Goal: Task Accomplishment & Management: Use online tool/utility

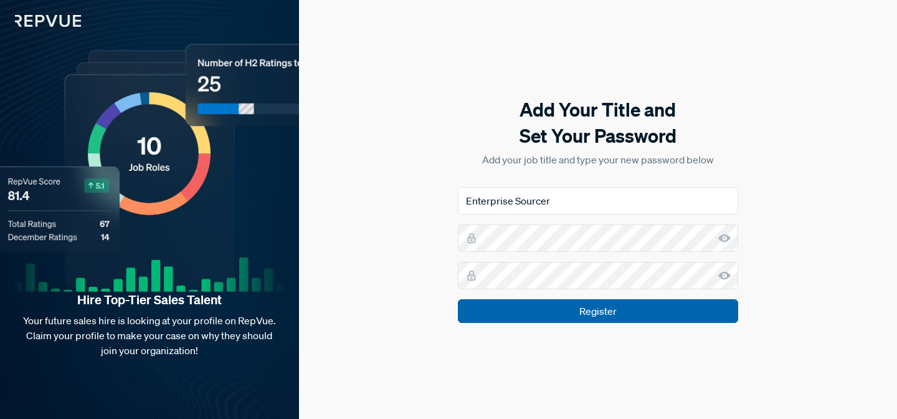
click at [561, 317] on input "Register" at bounding box center [598, 311] width 280 height 24
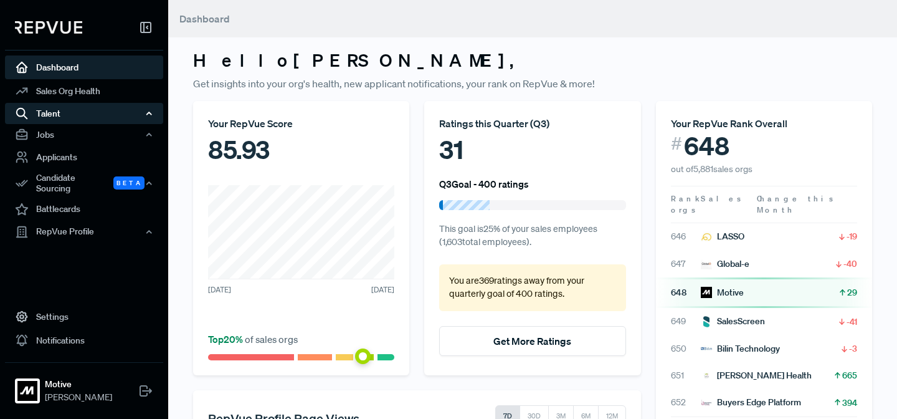
click at [59, 113] on div "Talent" at bounding box center [84, 113] width 158 height 21
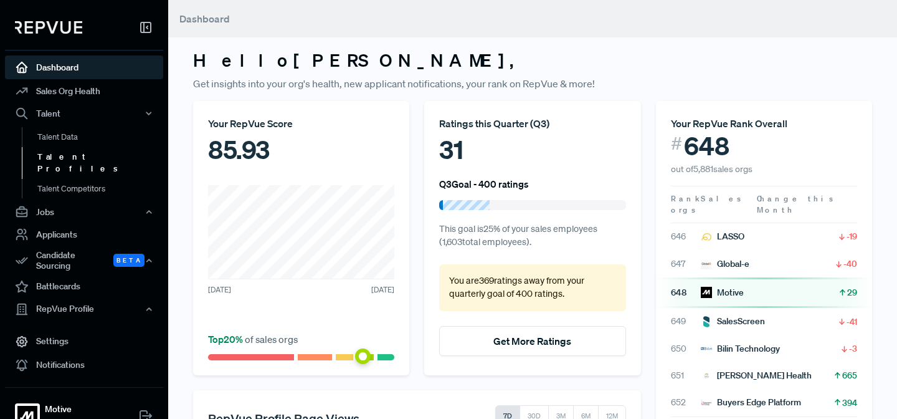
click at [76, 156] on link "Talent Profiles" at bounding box center [101, 163] width 158 height 32
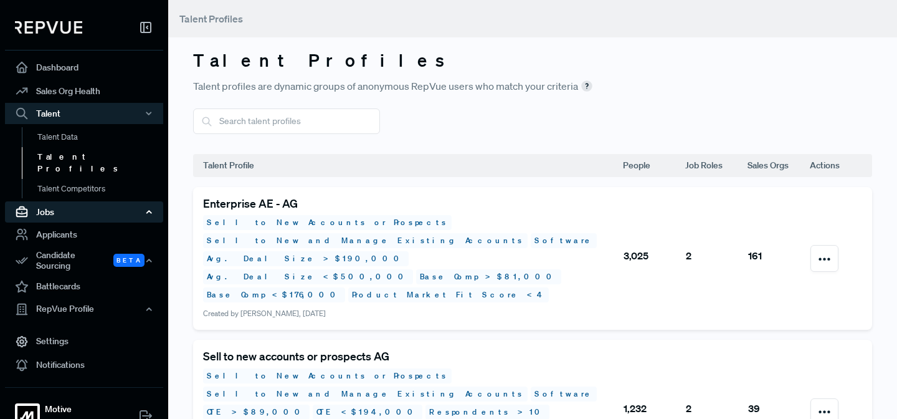
click at [69, 202] on div "Jobs" at bounding box center [84, 211] width 158 height 21
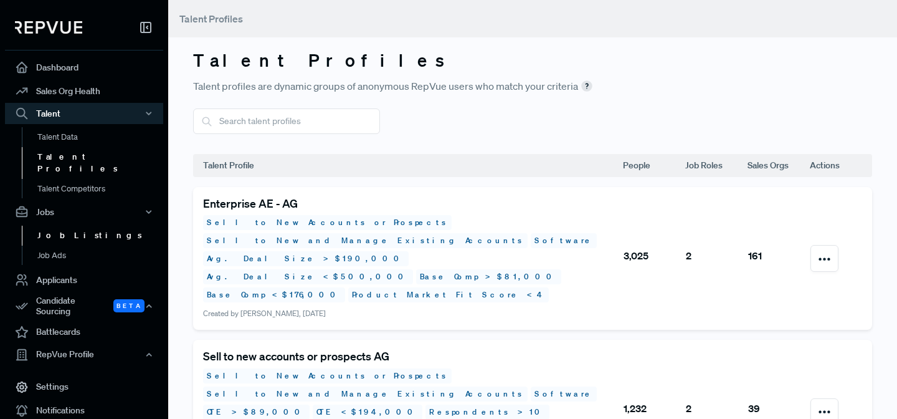
click at [77, 225] on link "Job Listings" at bounding box center [101, 235] width 158 height 20
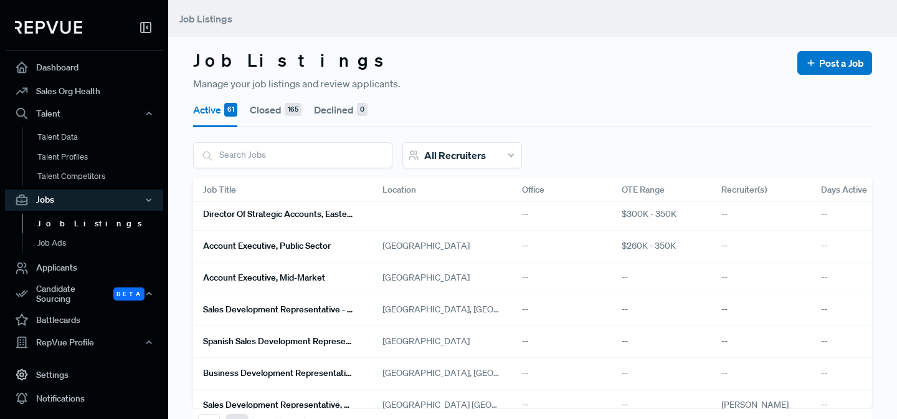
scroll to position [65, 0]
click at [508, 153] on div "All Recruiters" at bounding box center [462, 155] width 120 height 26
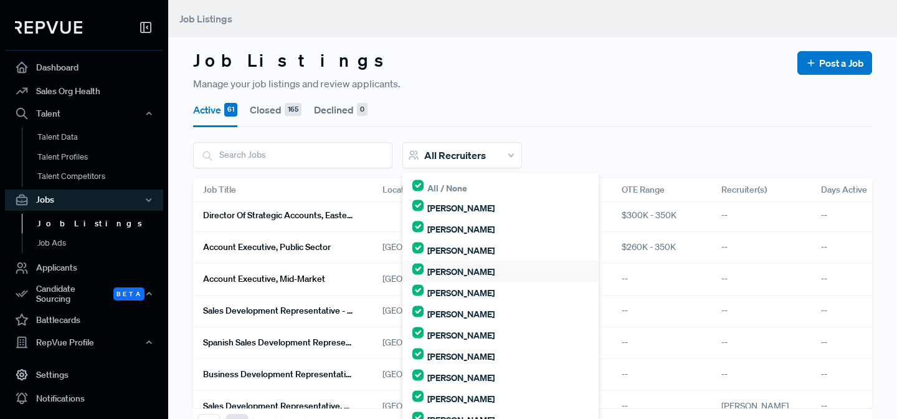
click at [463, 270] on label "[PERSON_NAME]" at bounding box center [460, 271] width 67 height 13
click at [424, 270] on input "[PERSON_NAME]" at bounding box center [417, 268] width 11 height 11
checkbox input "false"
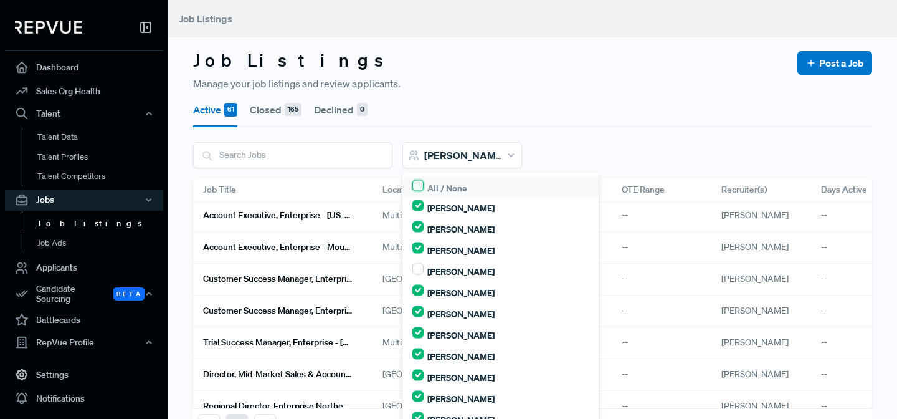
click at [419, 187] on input "checkbox" at bounding box center [417, 185] width 11 height 11
checkbox input "true"
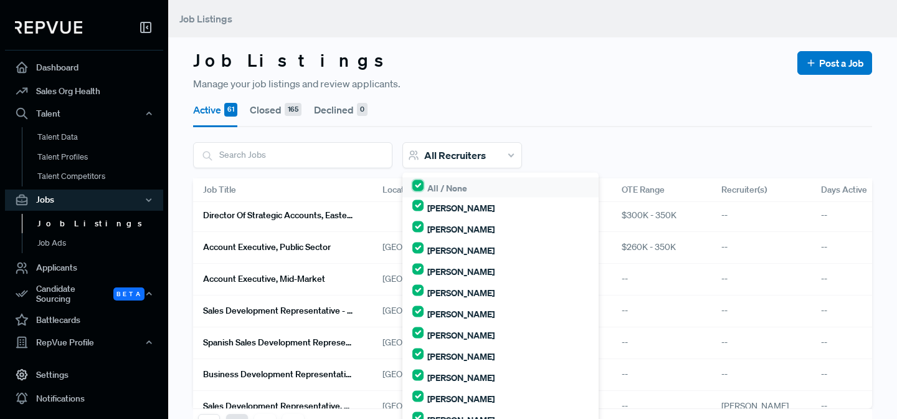
click at [418, 183] on input "checkbox" at bounding box center [417, 185] width 11 height 11
checkbox input "false"
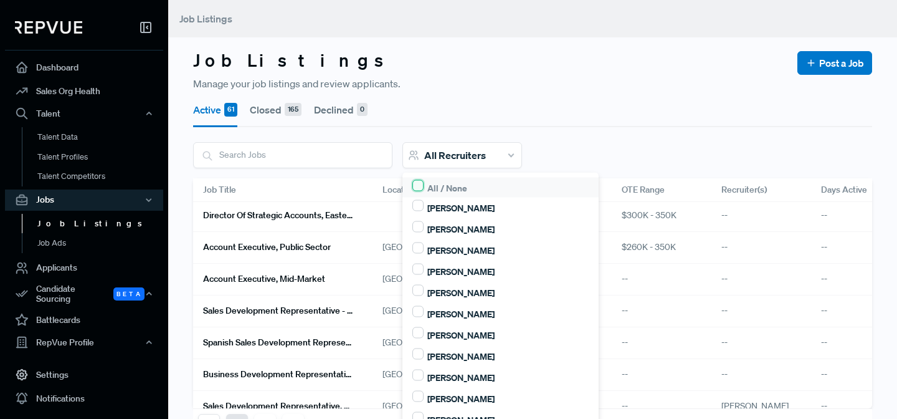
checkbox input "false"
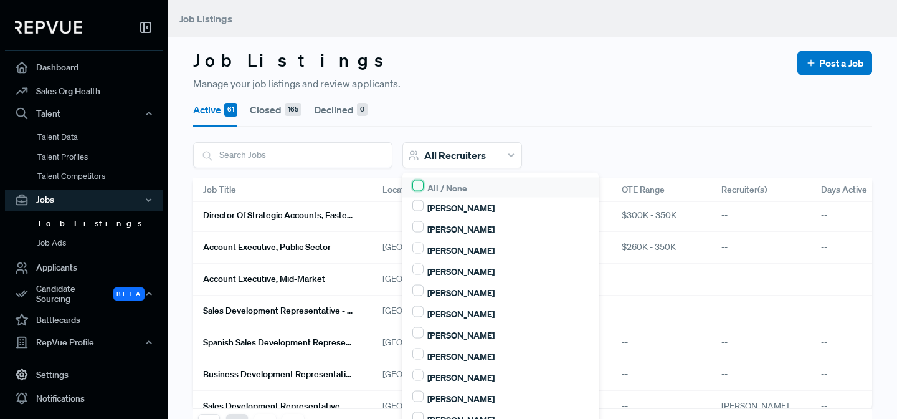
checkbox input "false"
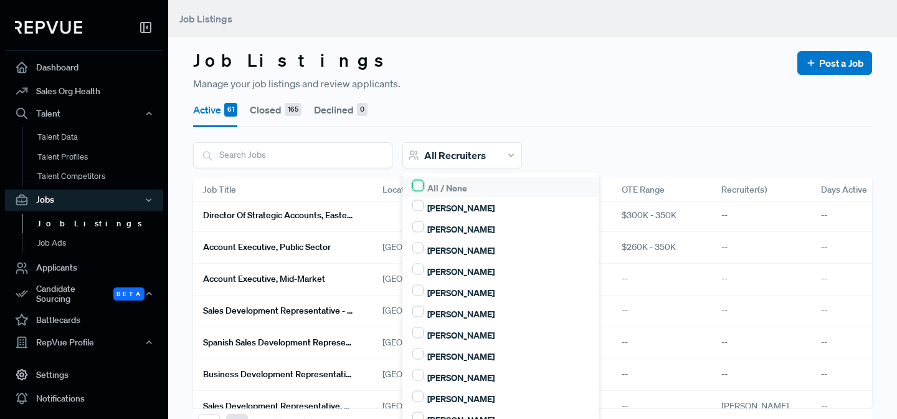
checkbox input "false"
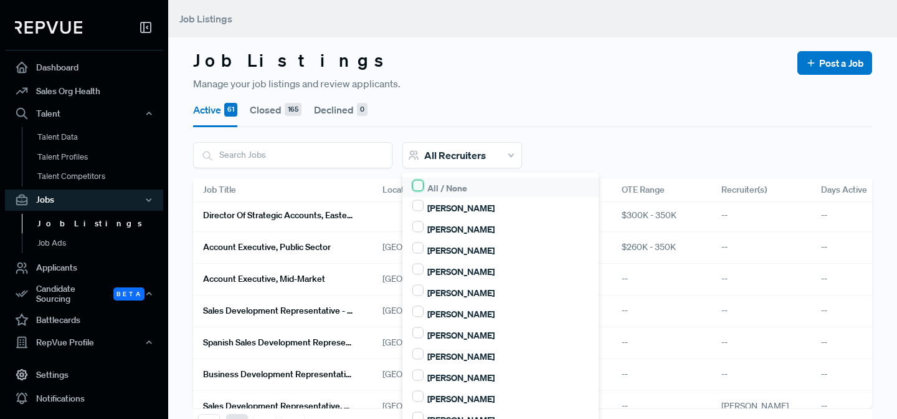
checkbox input "false"
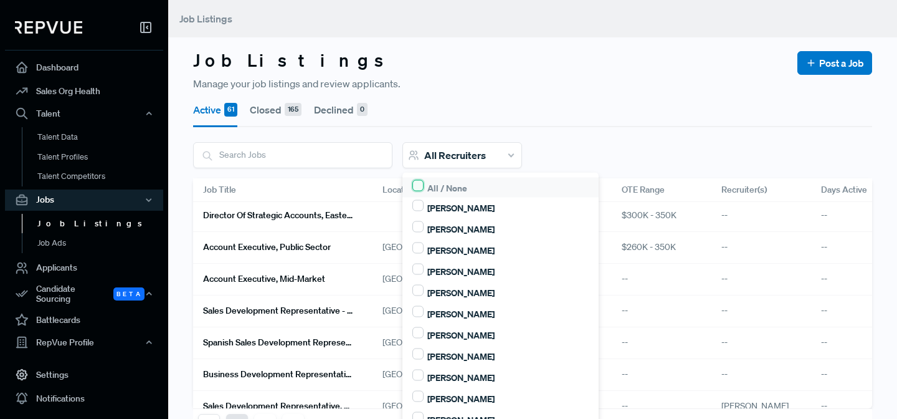
checkbox input "false"
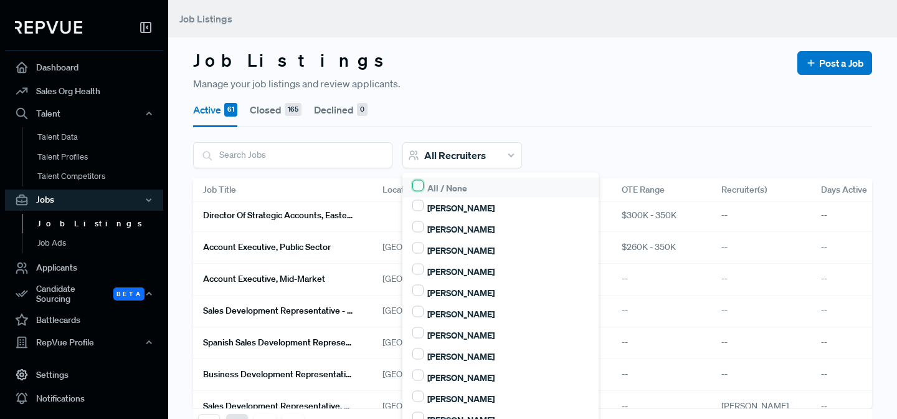
checkbox input "false"
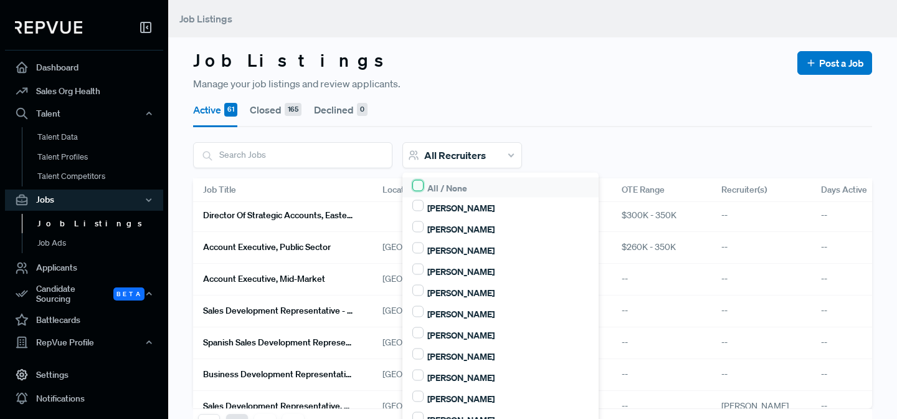
checkbox input "false"
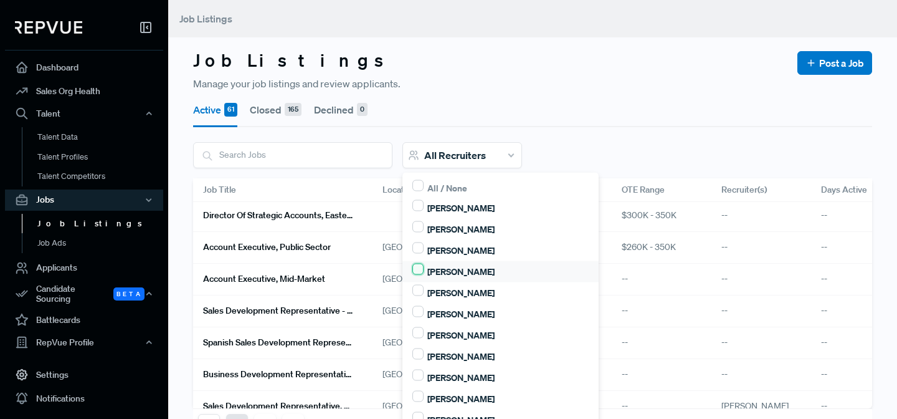
click at [419, 268] on input "[PERSON_NAME]" at bounding box center [417, 268] width 11 height 11
checkbox input "true"
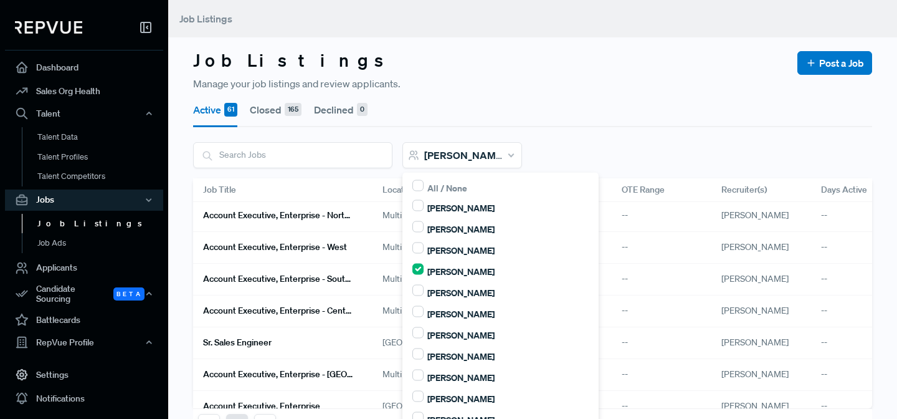
click at [490, 55] on div "Job Listings Post a Job" at bounding box center [532, 63] width 679 height 26
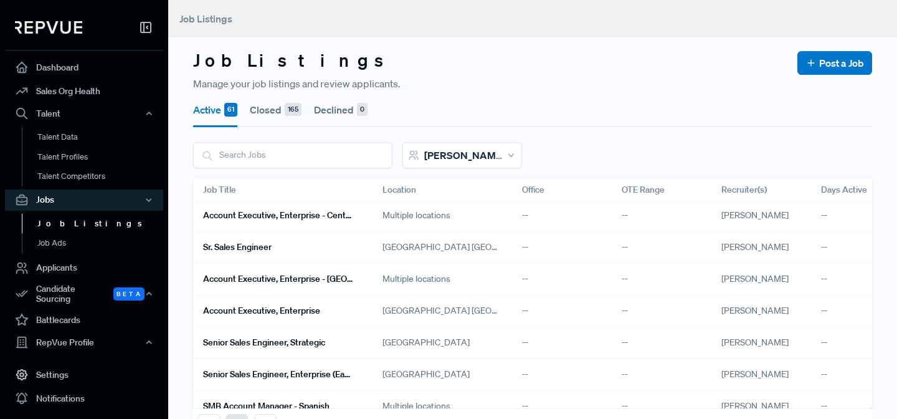
scroll to position [163, 0]
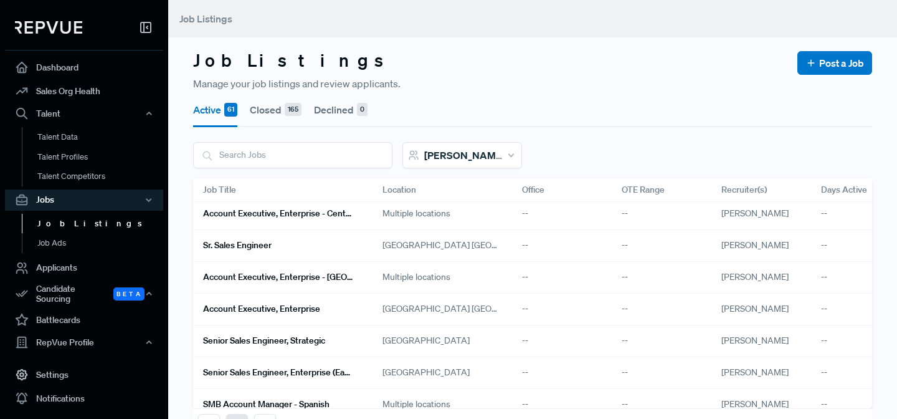
click at [307, 276] on h6 "Account Executive, Enterprise - [GEOGRAPHIC_DATA]" at bounding box center [278, 277] width 150 height 11
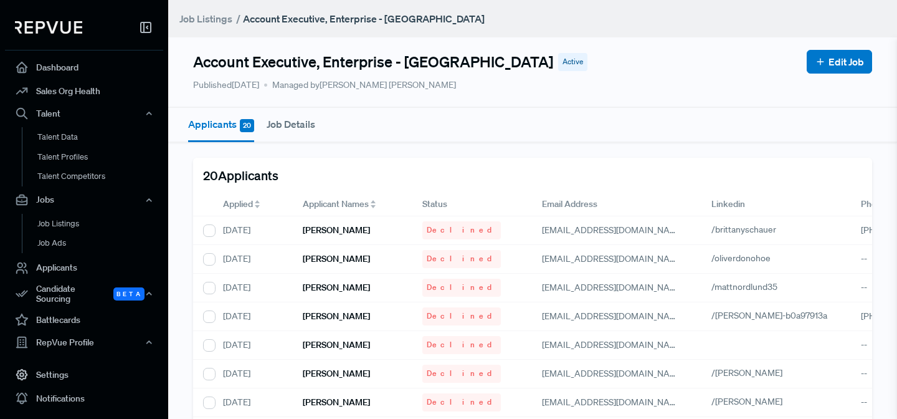
click at [297, 125] on button "Job Details" at bounding box center [291, 124] width 49 height 32
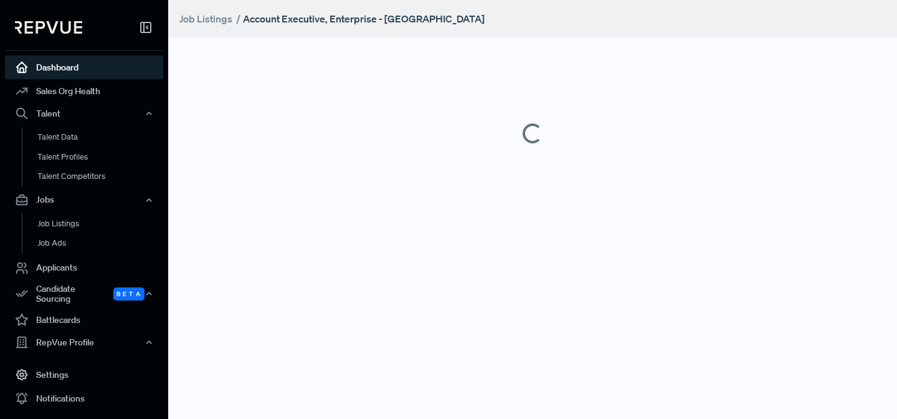
click at [63, 69] on link "Dashboard" at bounding box center [84, 67] width 158 height 24
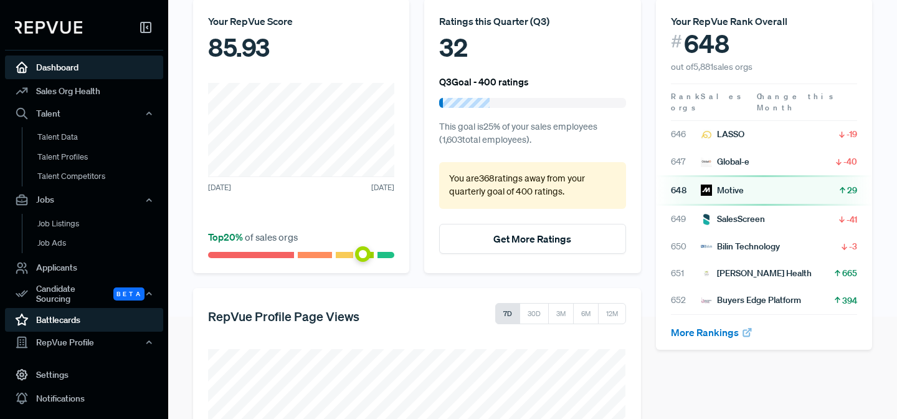
scroll to position [120, 0]
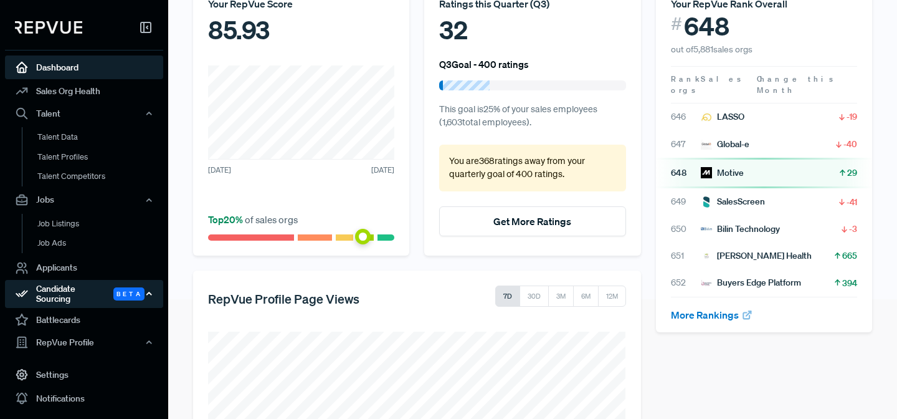
click at [79, 290] on div "Candidate Sourcing Beta" at bounding box center [84, 294] width 158 height 29
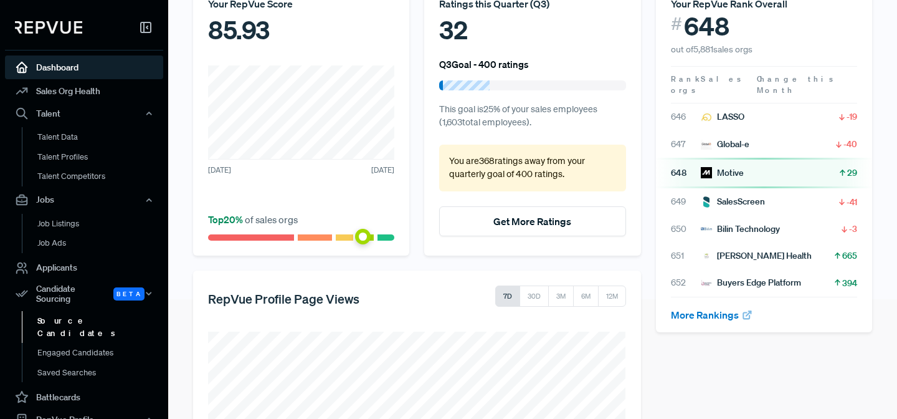
click at [87, 313] on link "Source Candidates" at bounding box center [101, 327] width 158 height 32
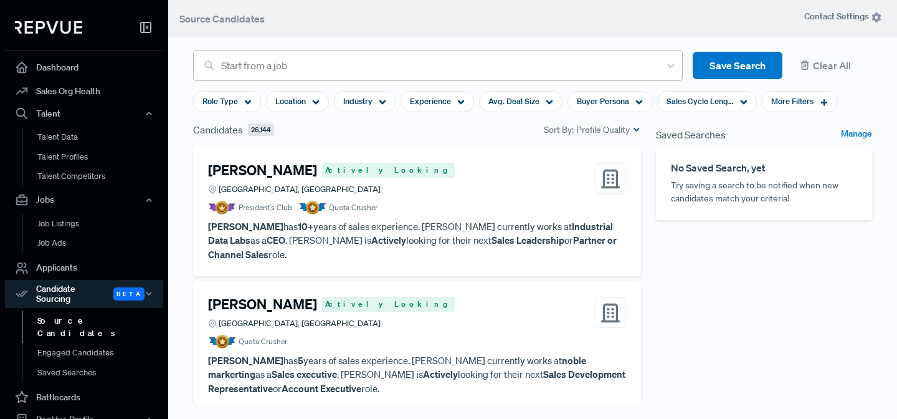
click at [287, 62] on div at bounding box center [437, 65] width 432 height 17
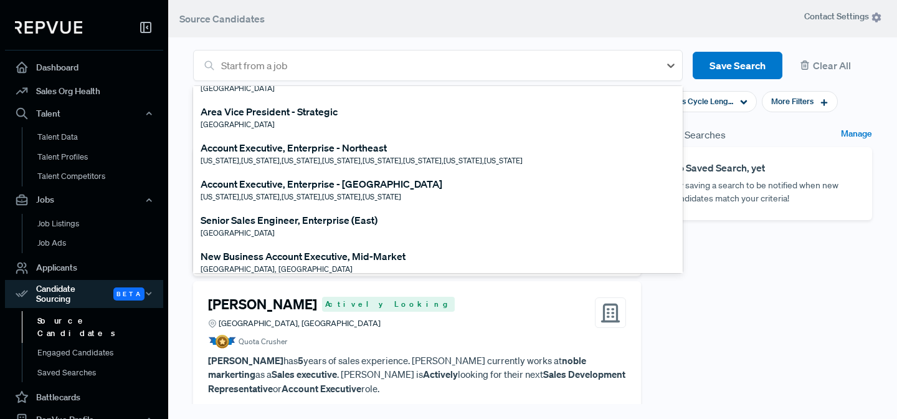
scroll to position [388, 0]
click at [334, 184] on div "Account Executive, Enterprise - [GEOGRAPHIC_DATA]" at bounding box center [322, 182] width 242 height 15
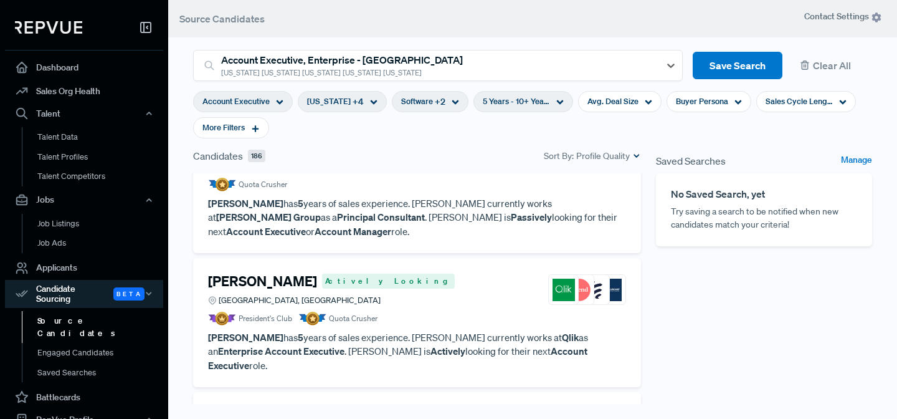
scroll to position [0, 0]
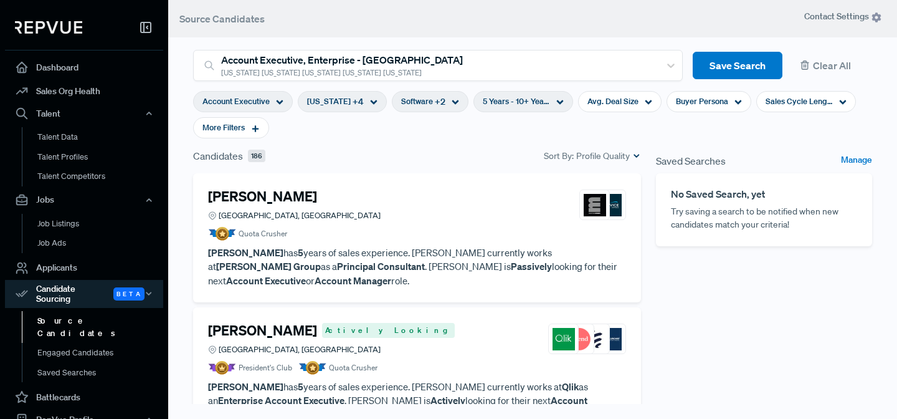
click at [452, 102] on icon at bounding box center [455, 101] width 7 height 7
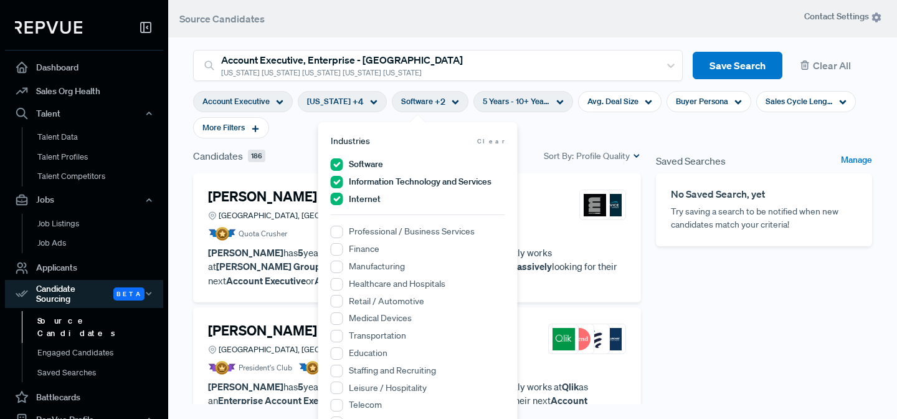
click at [452, 102] on icon at bounding box center [455, 101] width 7 height 7
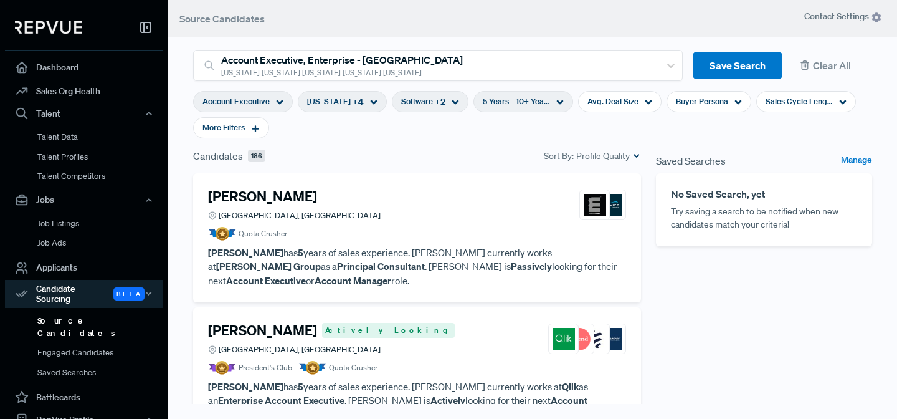
click at [556, 100] on icon at bounding box center [559, 101] width 7 height 7
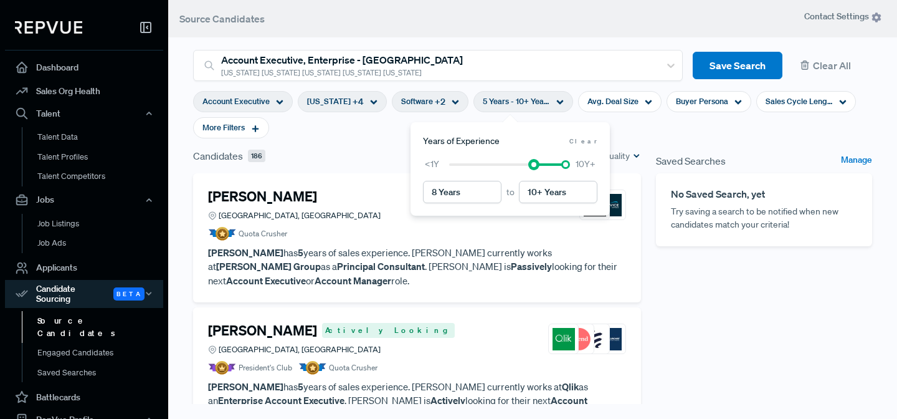
type input "9 Years"
drag, startPoint x: 501, startPoint y: 163, endPoint x: 544, endPoint y: 164, distance: 42.4
click at [544, 164] on div at bounding box center [544, 164] width 9 height 9
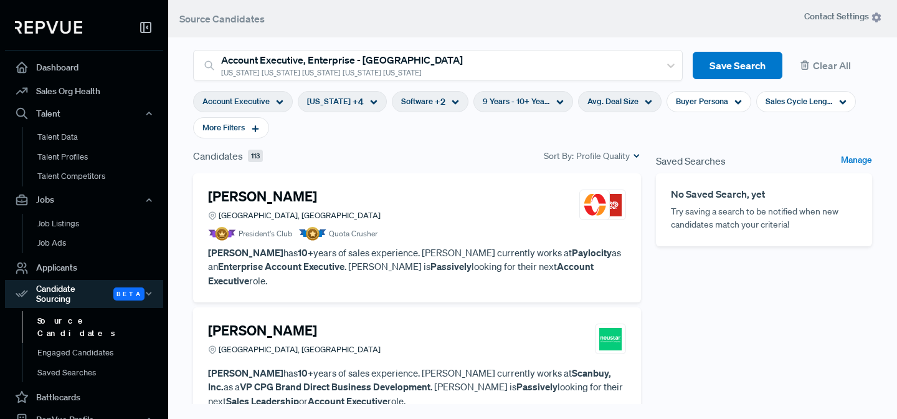
click at [645, 104] on icon at bounding box center [648, 101] width 7 height 7
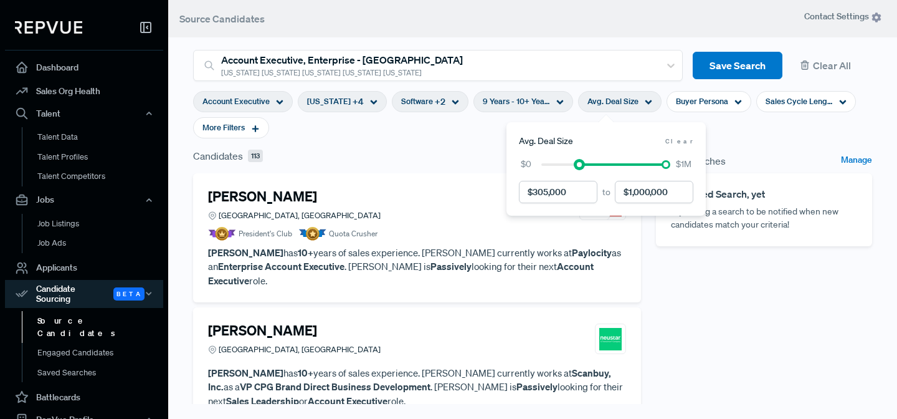
drag, startPoint x: 541, startPoint y: 164, endPoint x: 579, endPoint y: 168, distance: 38.2
click at [579, 168] on div at bounding box center [579, 164] width 9 height 9
click at [580, 164] on div at bounding box center [578, 164] width 9 height 9
click at [740, 103] on icon at bounding box center [743, 101] width 7 height 7
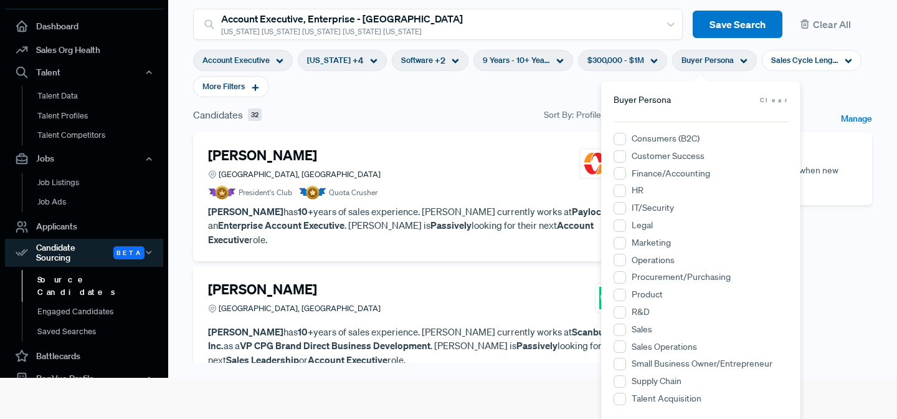
scroll to position [44, 0]
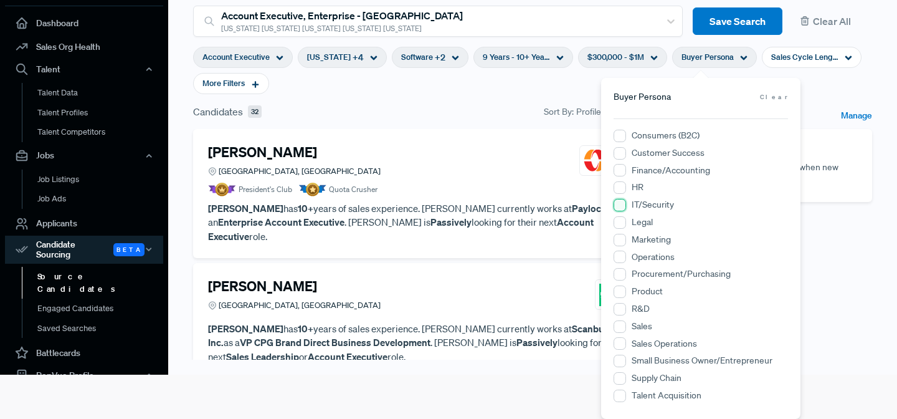
click at [622, 206] on input "IT/Security" at bounding box center [620, 205] width 12 height 12
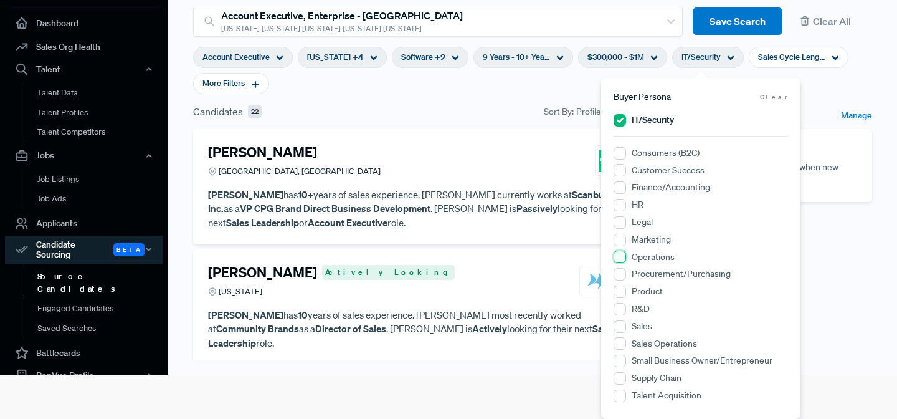
click at [622, 257] on input "Operations" at bounding box center [620, 256] width 12 height 12
click at [622, 207] on input "Finance/Accounting" at bounding box center [620, 205] width 12 height 12
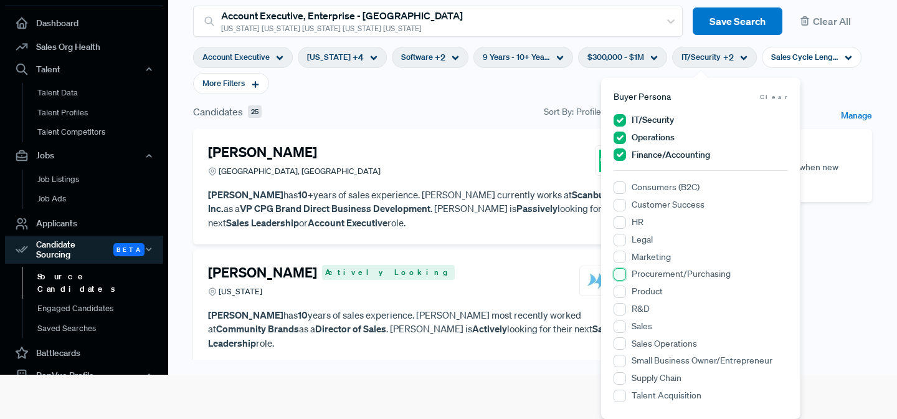
click at [620, 278] on input "Procurement/Purchasing" at bounding box center [620, 274] width 12 height 12
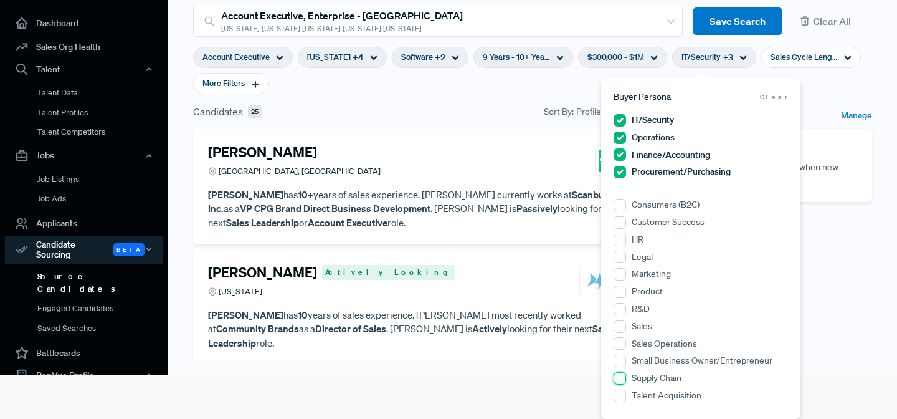
click at [622, 377] on Chain "Supply Chain" at bounding box center [620, 378] width 12 height 12
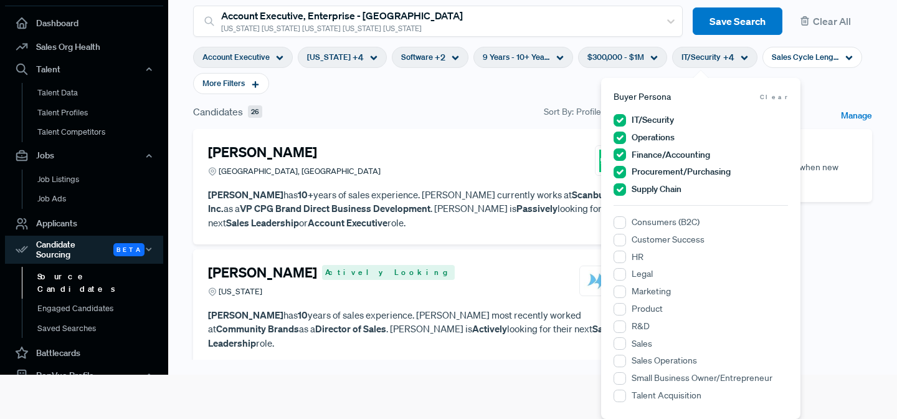
click at [830, 249] on div "Saved Searches Manage No Saved Search, yet Try saving a search to be notified w…" at bounding box center [763, 277] width 231 height 346
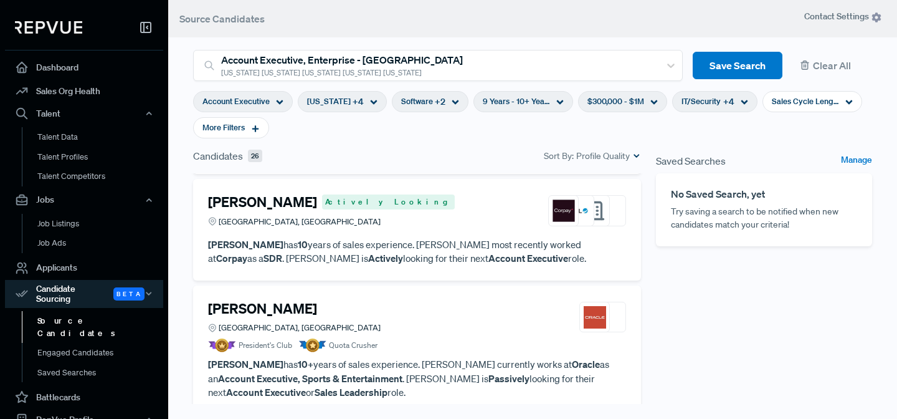
scroll to position [224, 0]
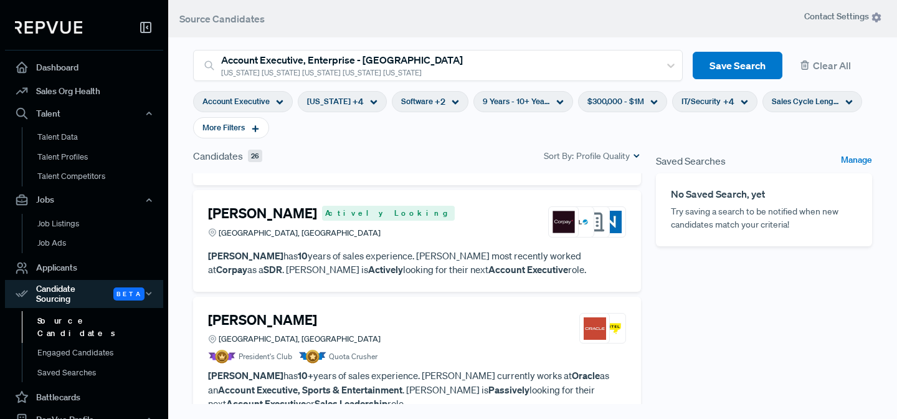
click at [845, 101] on use at bounding box center [848, 102] width 7 height 4
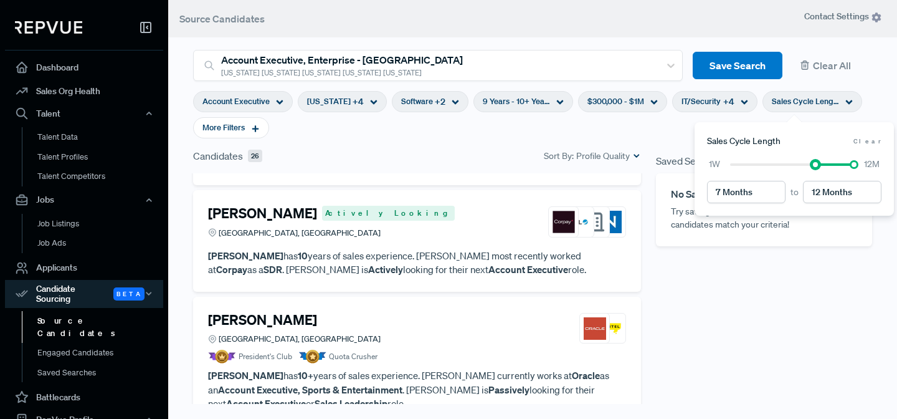
type input "8 Months"
drag, startPoint x: 732, startPoint y: 163, endPoint x: 824, endPoint y: 161, distance: 91.6
click at [824, 161] on div at bounding box center [823, 164] width 9 height 9
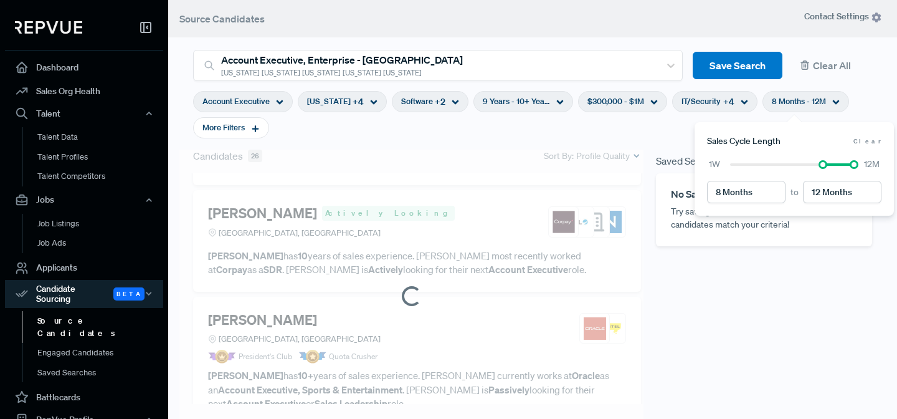
scroll to position [237, 0]
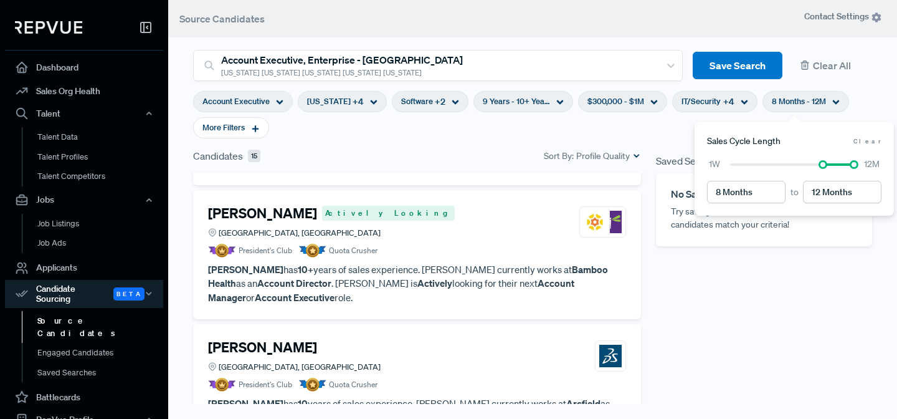
click at [452, 102] on use at bounding box center [455, 102] width 7 height 4
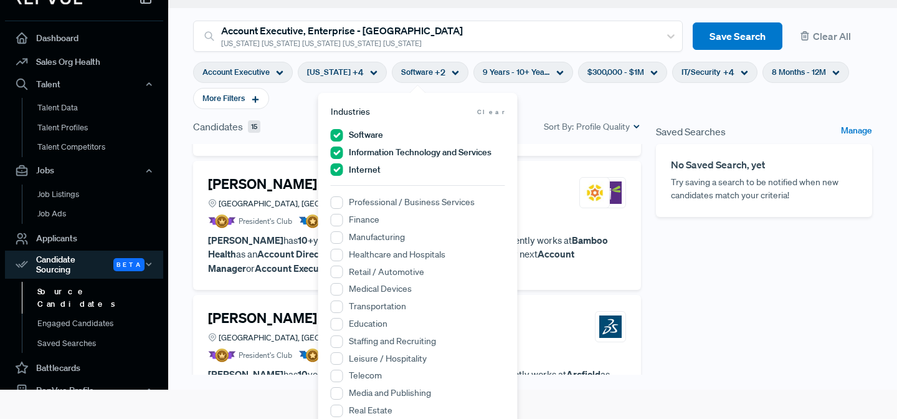
scroll to position [29, 0]
click at [724, 283] on div "Saved Searches Manage No Saved Search, yet Try saving a search to be notified w…" at bounding box center [763, 293] width 231 height 346
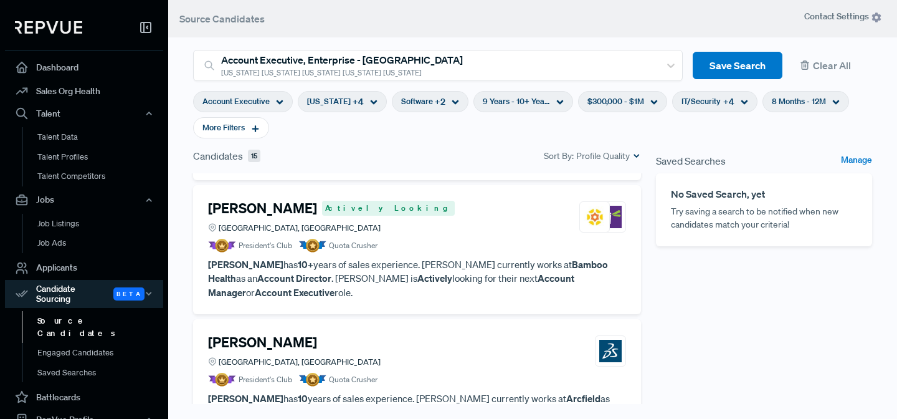
scroll to position [234, 0]
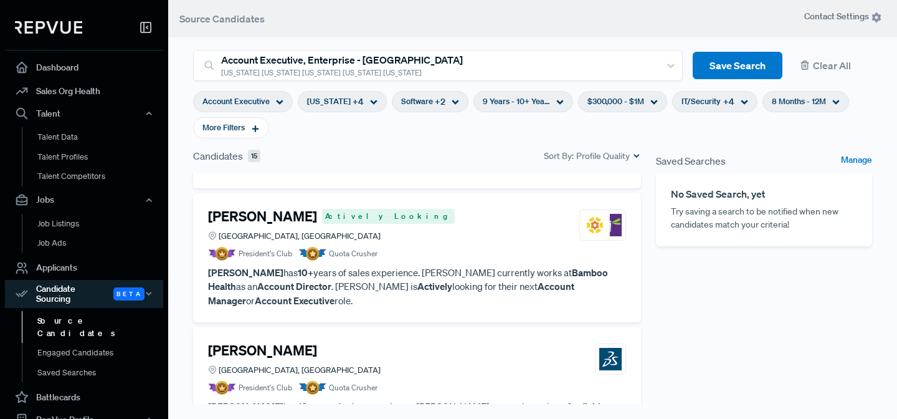
click at [401, 105] on span "Software" at bounding box center [417, 101] width 32 height 12
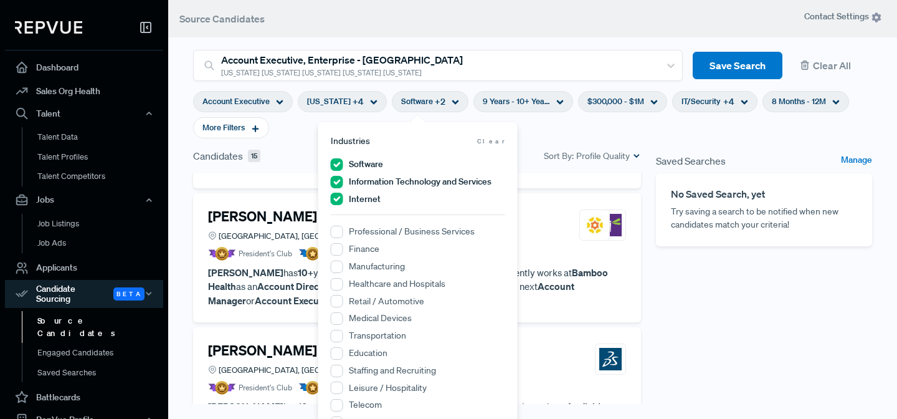
click at [401, 105] on span "Software" at bounding box center [417, 101] width 32 height 12
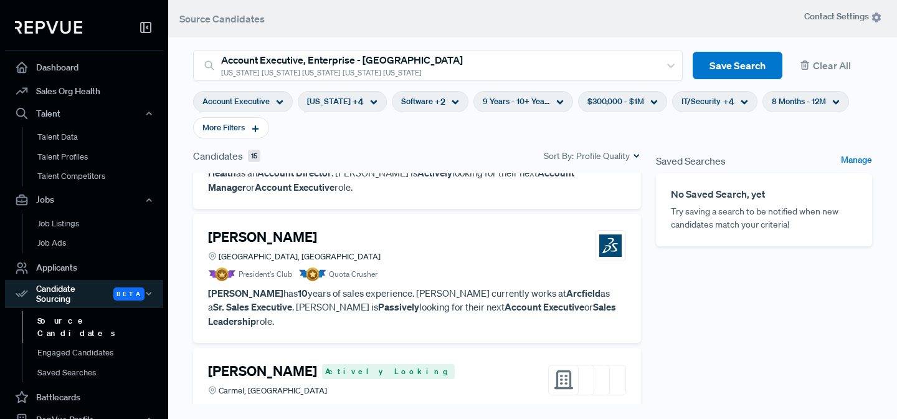
scroll to position [356, 0]
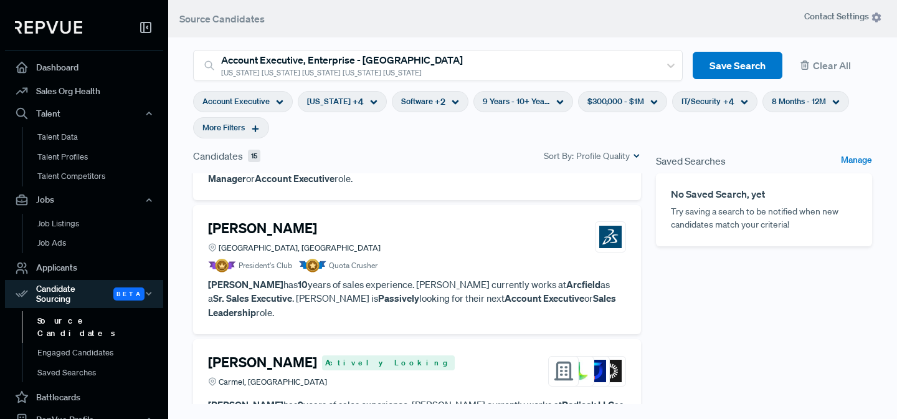
click at [257, 126] on icon at bounding box center [255, 128] width 9 height 9
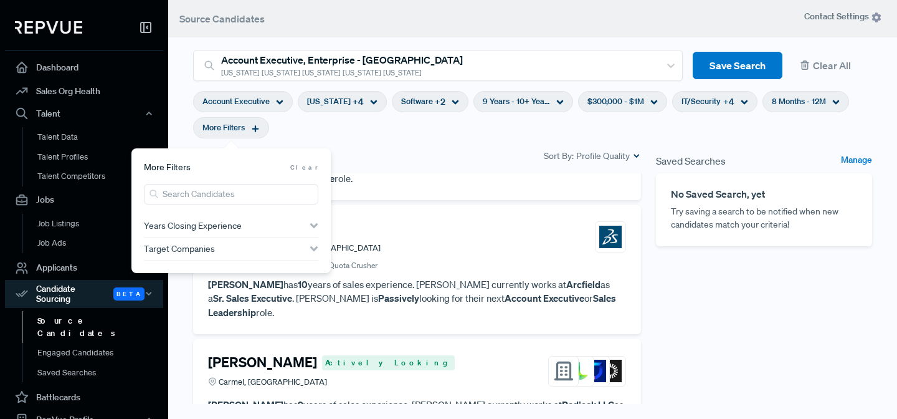
click at [315, 227] on use "button" at bounding box center [313, 225] width 7 height 5
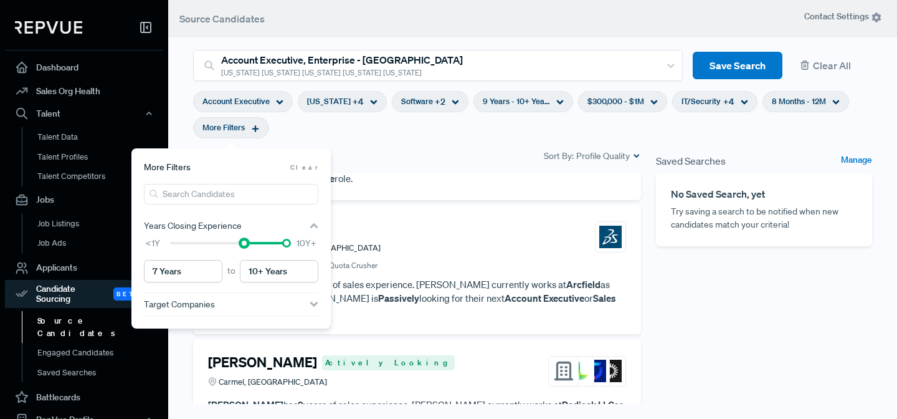
type input "8 Years"
drag, startPoint x: 171, startPoint y: 242, endPoint x: 254, endPoint y: 247, distance: 82.4
click at [254, 247] on div "<1Y 10Y+" at bounding box center [231, 243] width 174 height 13
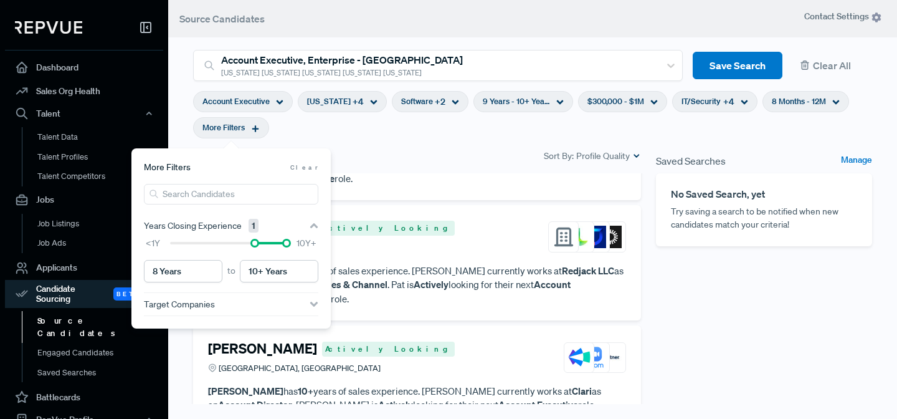
click at [404, 160] on div "Candidates 12 Sort By: Profile Quality" at bounding box center [417, 155] width 448 height 15
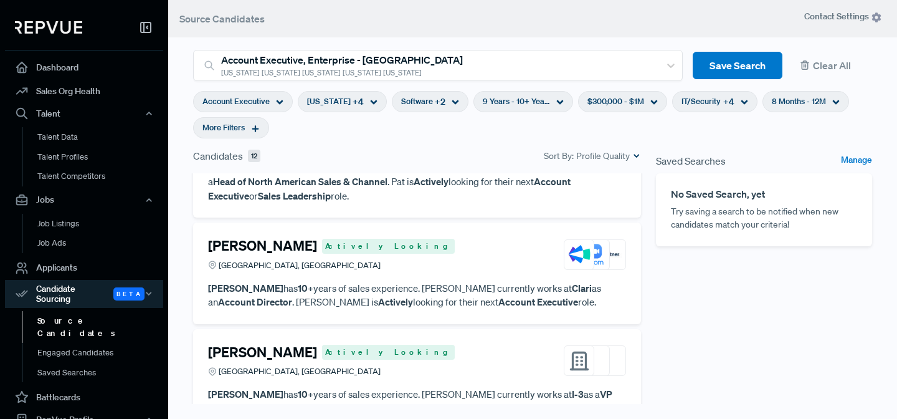
scroll to position [460, 0]
click at [280, 237] on h4 "[PERSON_NAME]" at bounding box center [262, 245] width 109 height 16
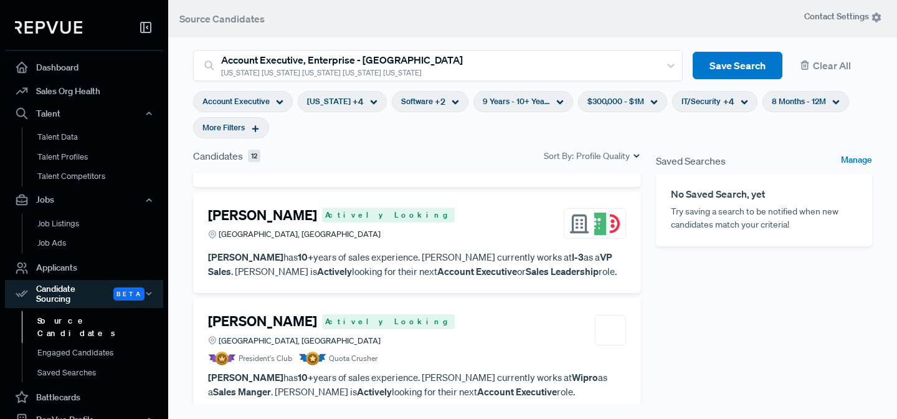
scroll to position [600, 0]
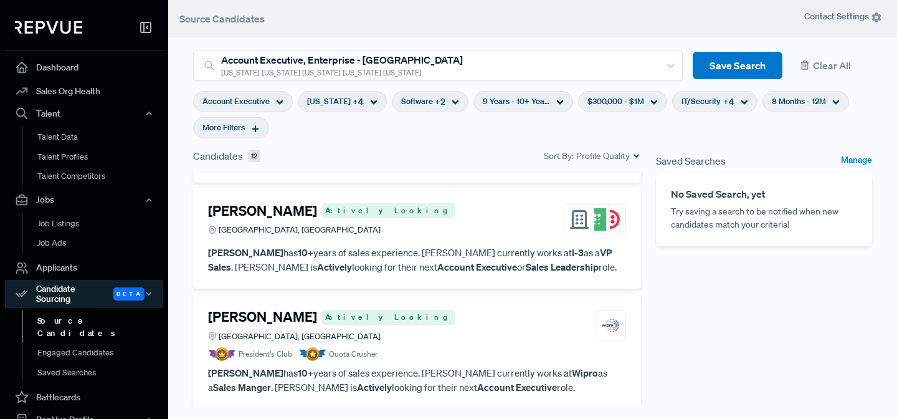
click at [259, 202] on h4 "[PERSON_NAME]" at bounding box center [262, 210] width 109 height 16
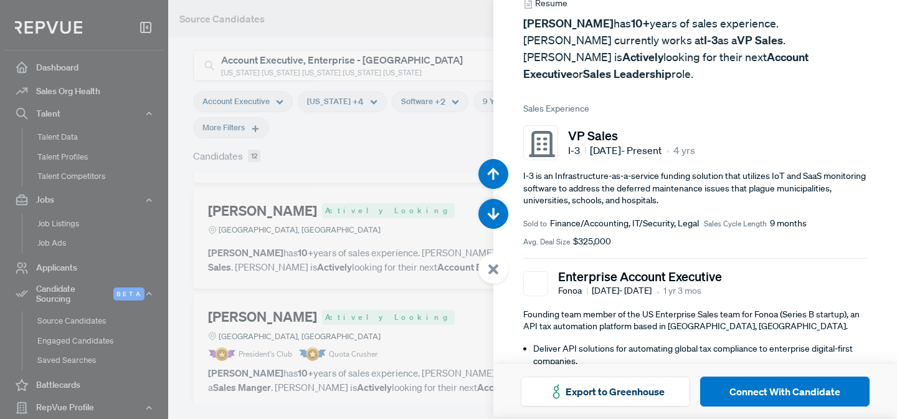
scroll to position [100, 0]
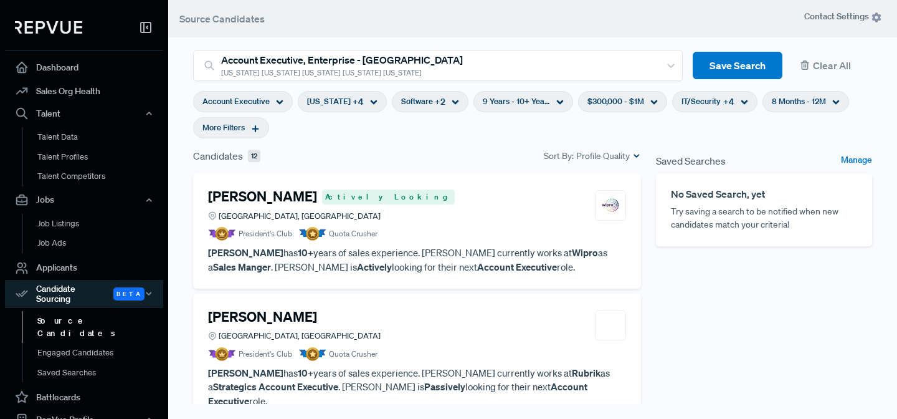
scroll to position [724, 0]
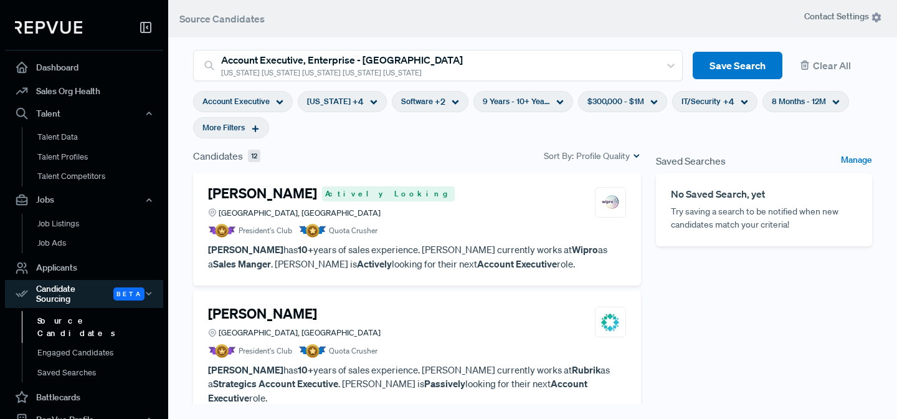
click at [418, 228] on article "[PERSON_NAME] Actively Looking [GEOGRAPHIC_DATA], [GEOGRAPHIC_DATA] President's…" at bounding box center [417, 227] width 418 height 85
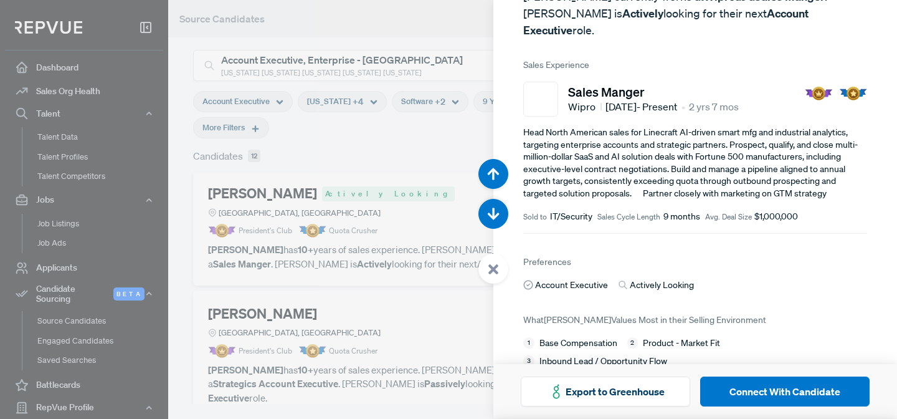
scroll to position [135, 0]
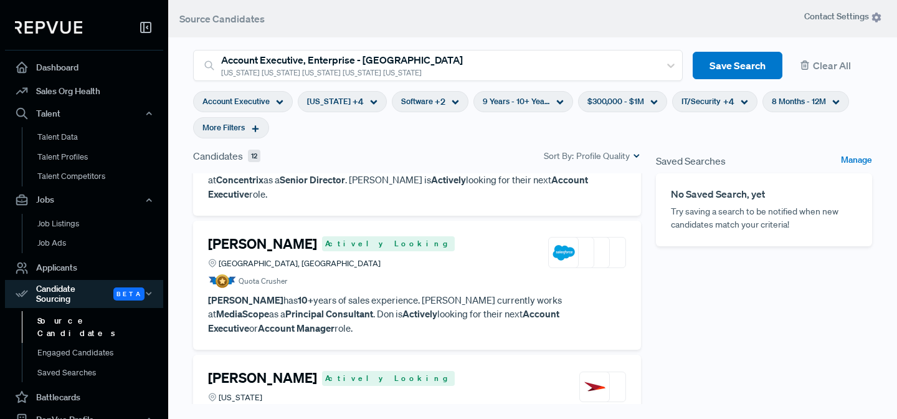
scroll to position [1161, 0]
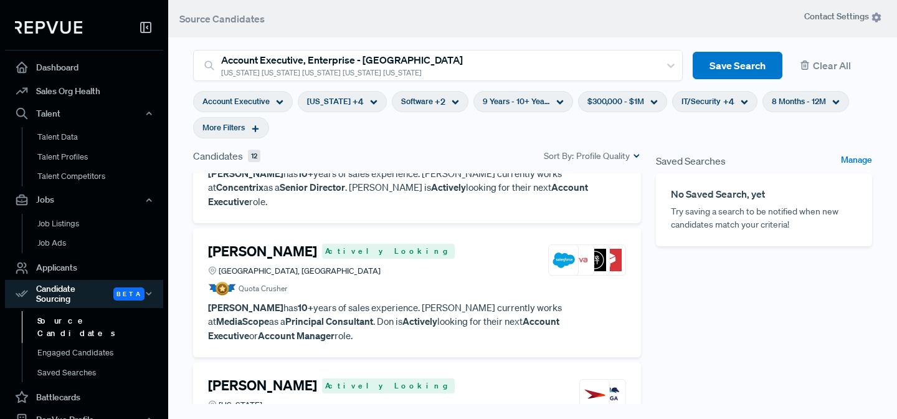
click at [280, 100] on icon at bounding box center [279, 101] width 7 height 7
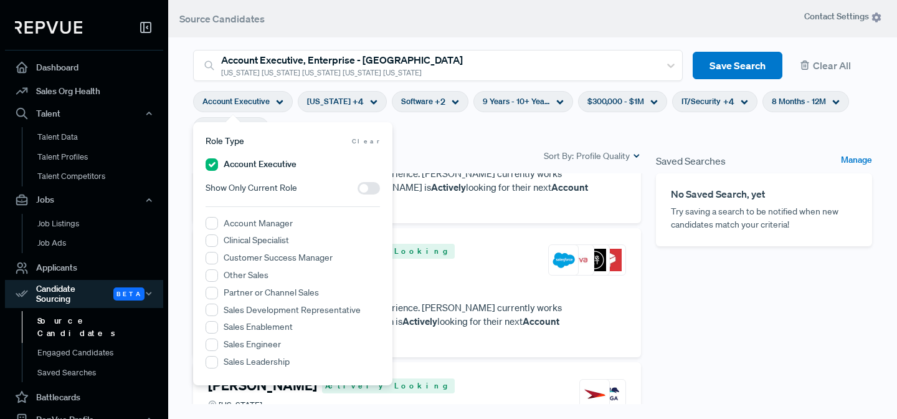
click at [280, 100] on icon at bounding box center [279, 101] width 7 height 7
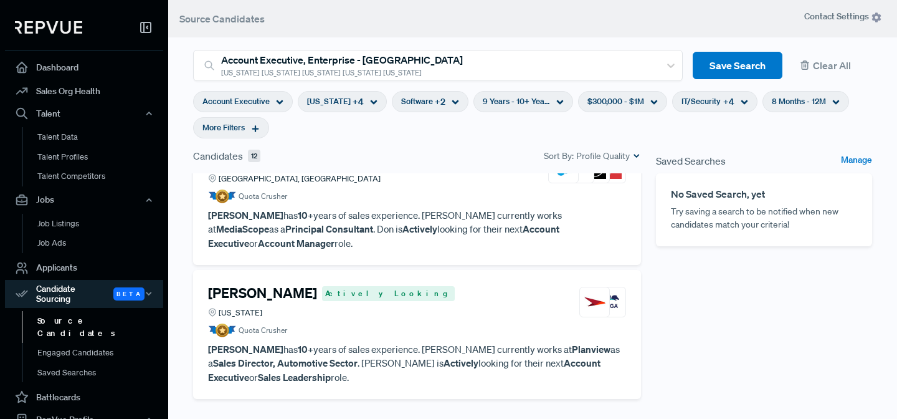
scroll to position [1261, 0]
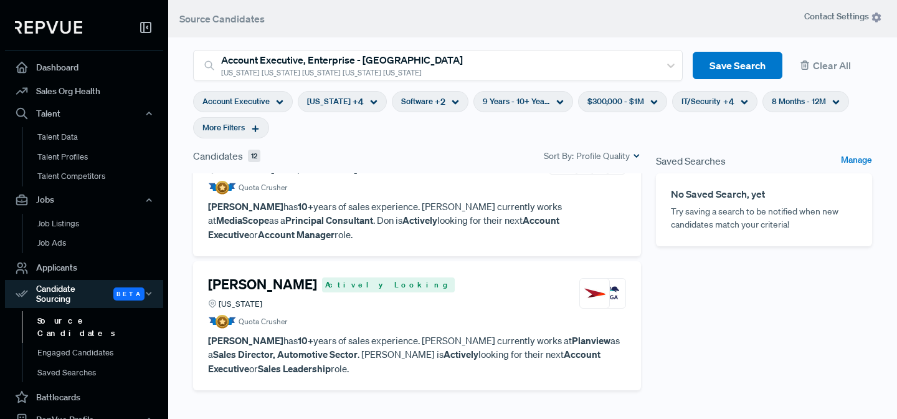
click at [285, 276] on h4 "[PERSON_NAME]" at bounding box center [262, 284] width 109 height 16
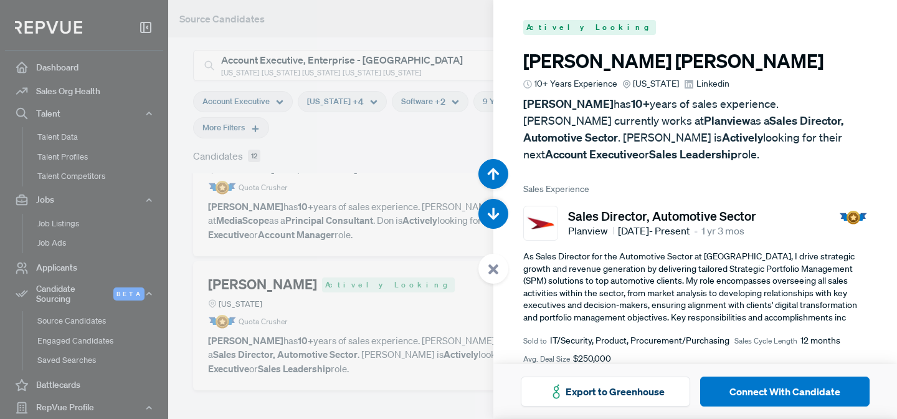
click at [707, 87] on span "Linkedin" at bounding box center [712, 83] width 33 height 13
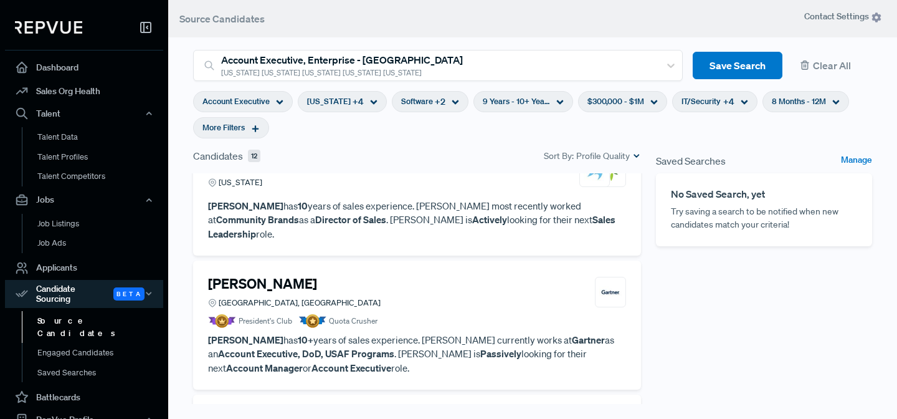
scroll to position [27, 0]
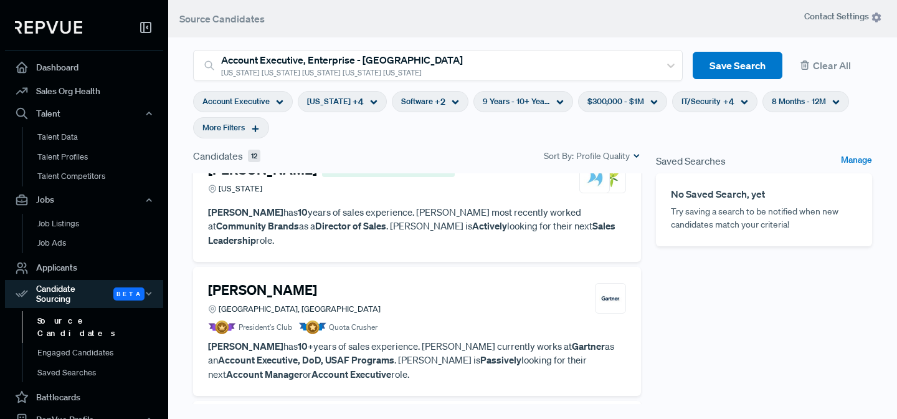
click at [425, 212] on p "[PERSON_NAME] has 10 years of sales experience. [PERSON_NAME] most recently wor…" at bounding box center [417, 226] width 418 height 42
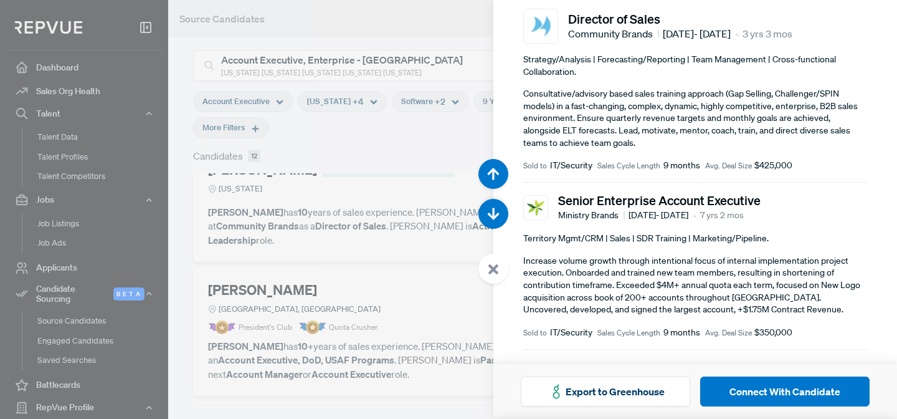
scroll to position [187, 0]
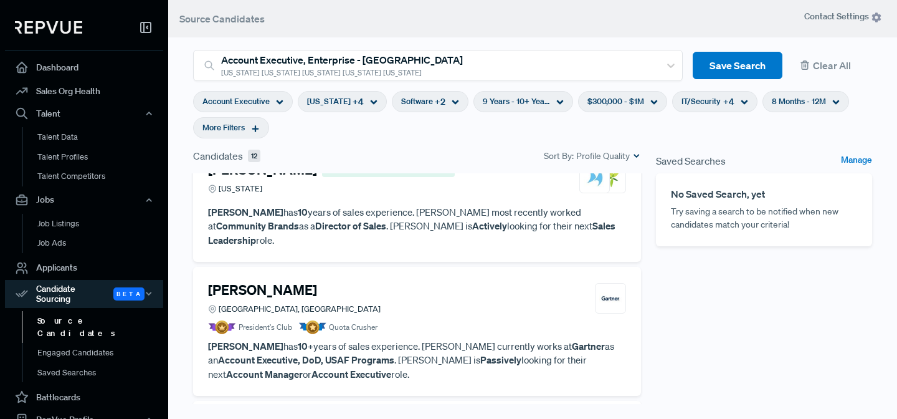
click at [651, 103] on use at bounding box center [654, 102] width 7 height 4
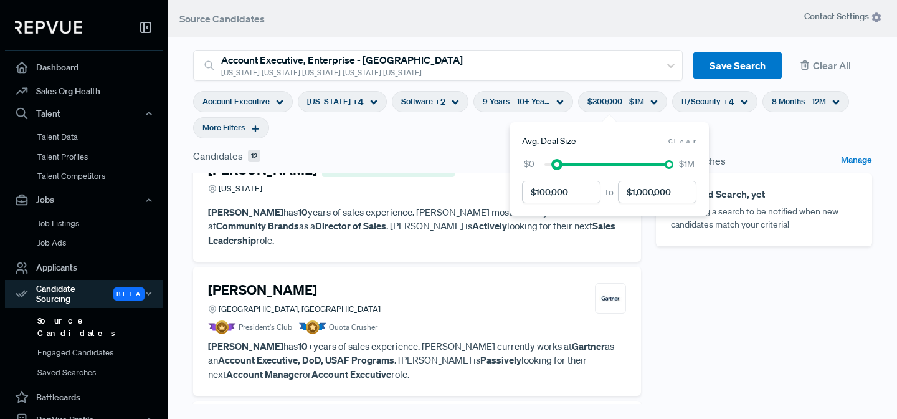
drag, startPoint x: 581, startPoint y: 166, endPoint x: 556, endPoint y: 168, distance: 25.0
click at [556, 168] on div "$0 $1M" at bounding box center [609, 164] width 174 height 13
click at [764, 320] on div "Saved Searches Manage No Saved Search, yet Try saving a search to be notified w…" at bounding box center [763, 321] width 231 height 346
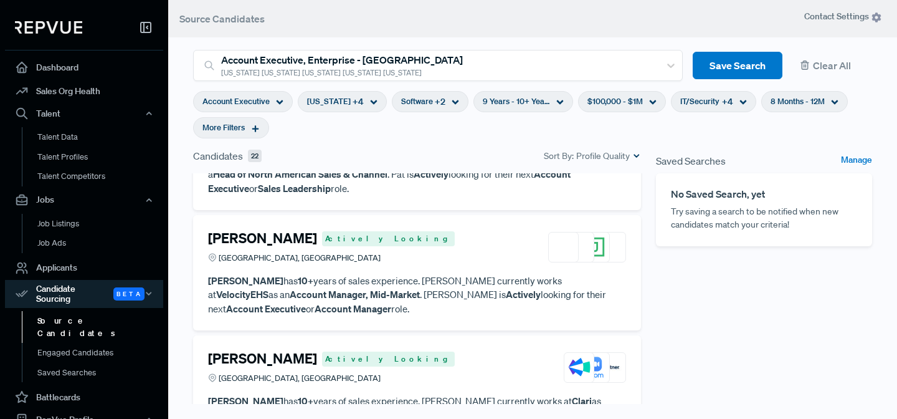
scroll to position [466, 0]
click at [226, 230] on h4 "[PERSON_NAME]" at bounding box center [262, 238] width 109 height 16
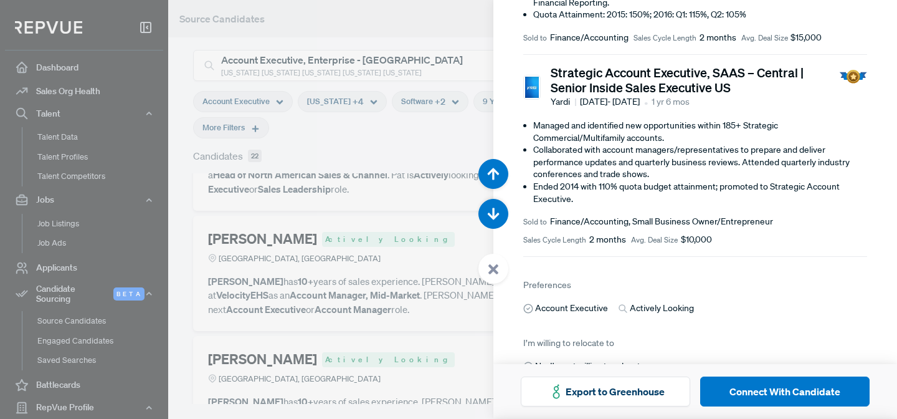
scroll to position [1291, 0]
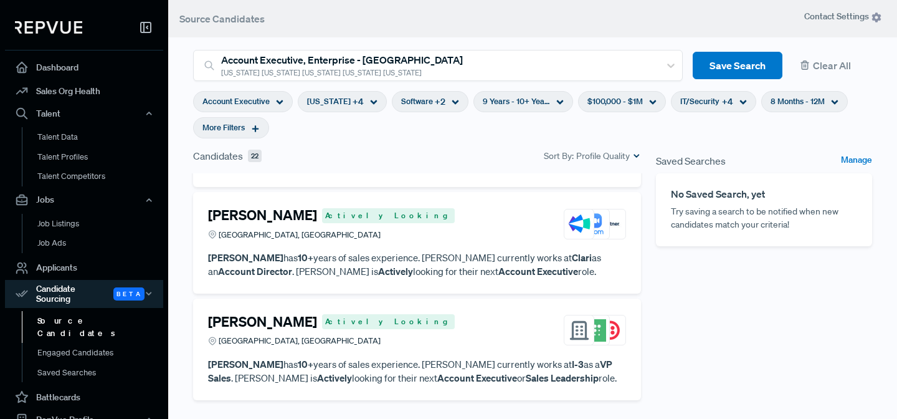
scroll to position [600, 0]
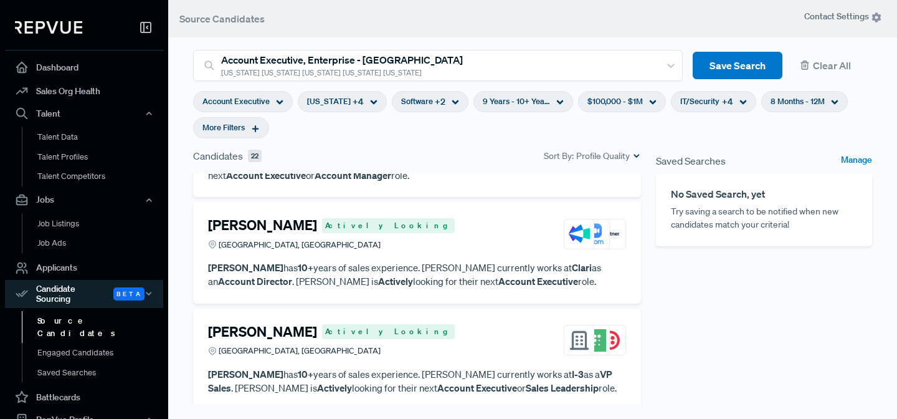
click at [480, 217] on div "[PERSON_NAME] Actively Looking [GEOGRAPHIC_DATA], [GEOGRAPHIC_DATA]" at bounding box center [417, 234] width 418 height 34
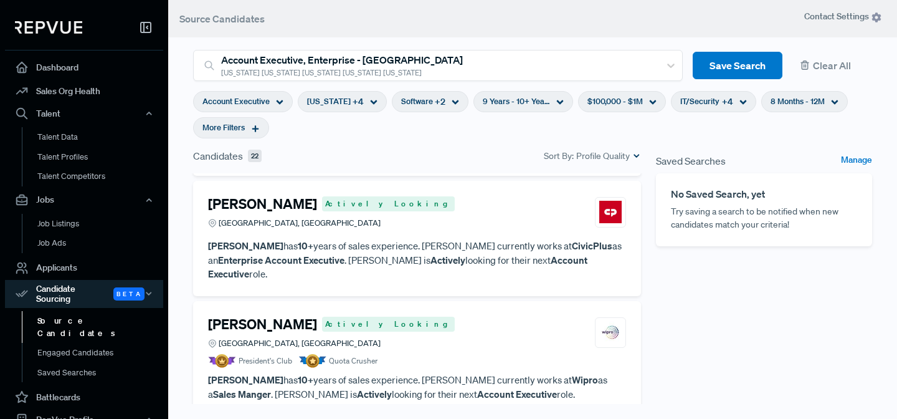
scroll to position [838, 0]
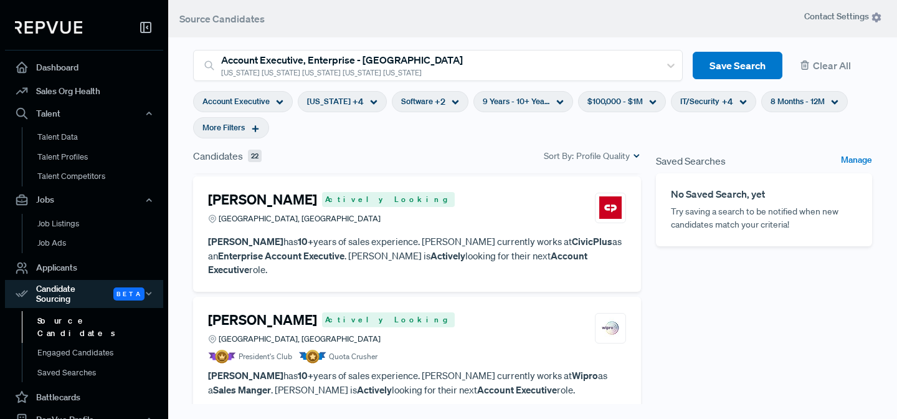
click at [429, 247] on p "[PERSON_NAME] has 10+ years of sales experience. [PERSON_NAME] currently works …" at bounding box center [417, 255] width 418 height 42
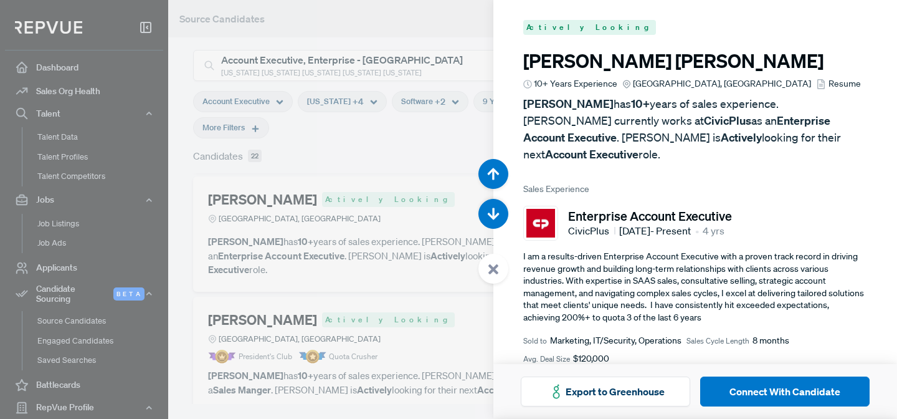
click at [828, 89] on span "Resume" at bounding box center [844, 83] width 32 height 13
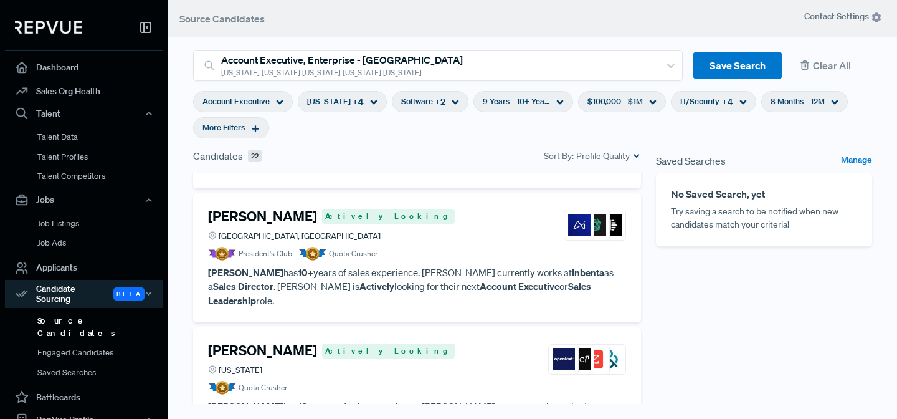
scroll to position [1164, 0]
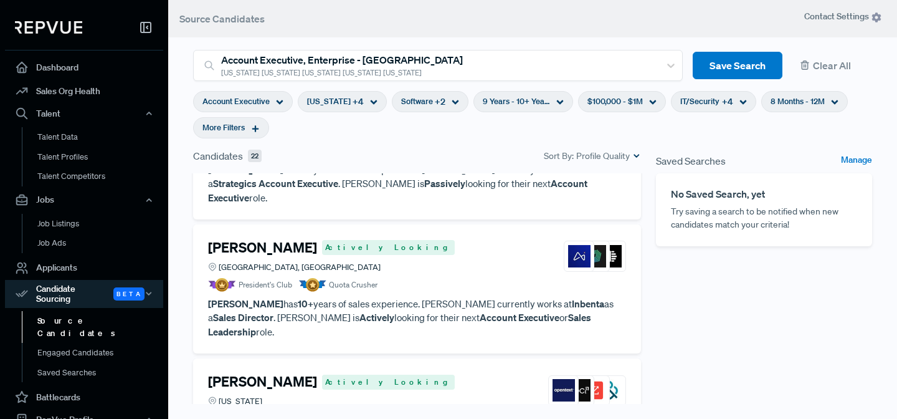
click at [405, 297] on p "[PERSON_NAME] has 10+ years of sales experience. [PERSON_NAME] currently works …" at bounding box center [417, 318] width 418 height 42
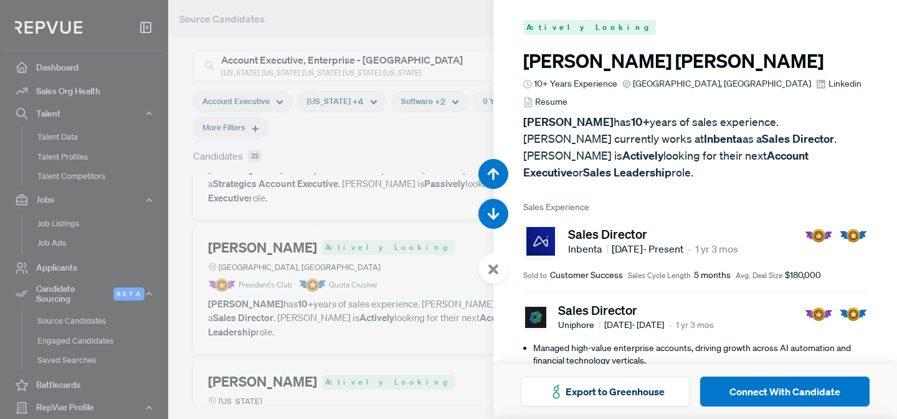
click at [828, 83] on span "Linkedin" at bounding box center [844, 83] width 33 height 13
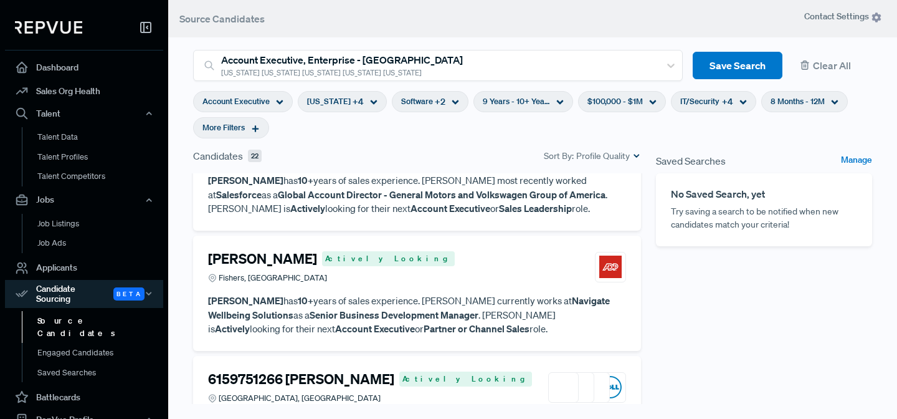
scroll to position [1550, 0]
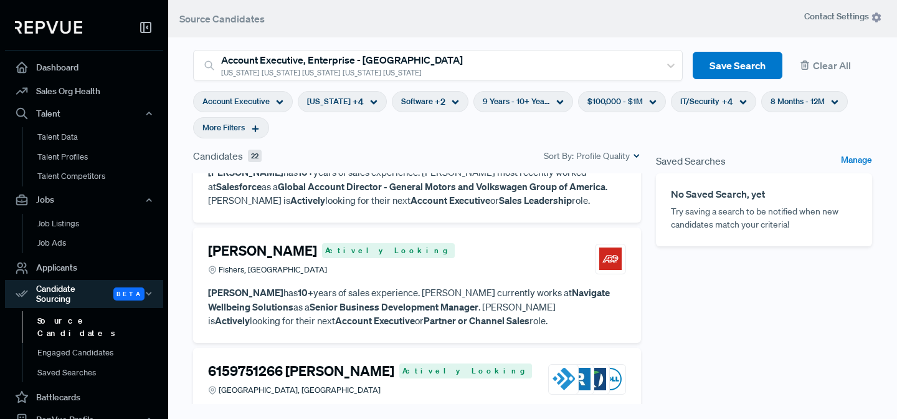
click at [241, 129] on span "More Filters" at bounding box center [223, 127] width 42 height 12
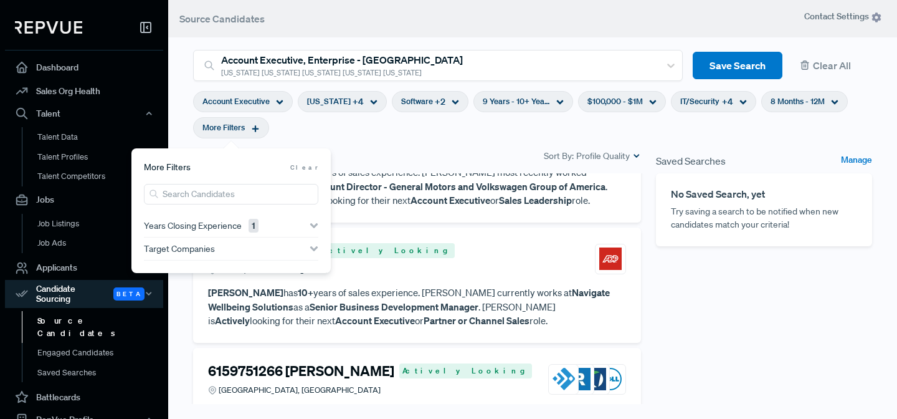
click at [467, 144] on section "Account Executive [US_STATE] + 4 Software + 2 9 Years - 10+ Years $100,000 - $1…" at bounding box center [532, 114] width 679 height 67
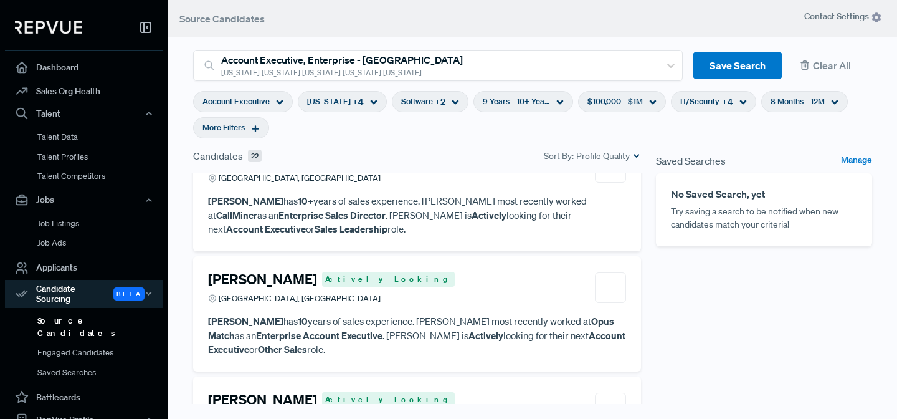
scroll to position [1903, 0]
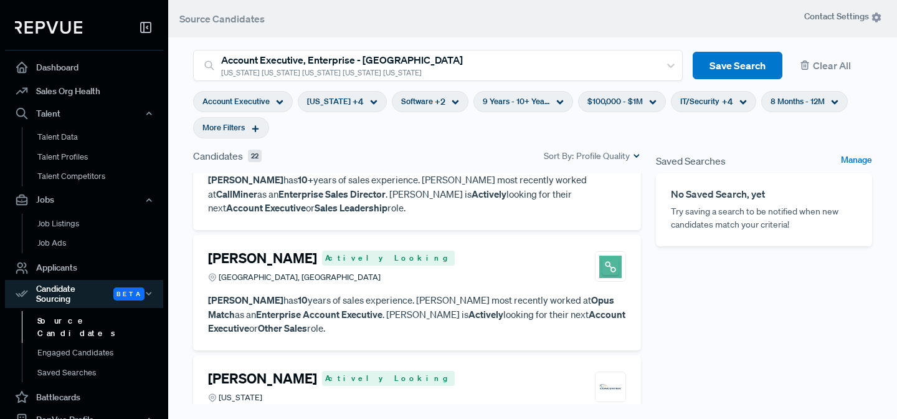
click at [439, 293] on p "[PERSON_NAME] has 10 years of sales experience. [PERSON_NAME] most recently wor…" at bounding box center [417, 314] width 418 height 42
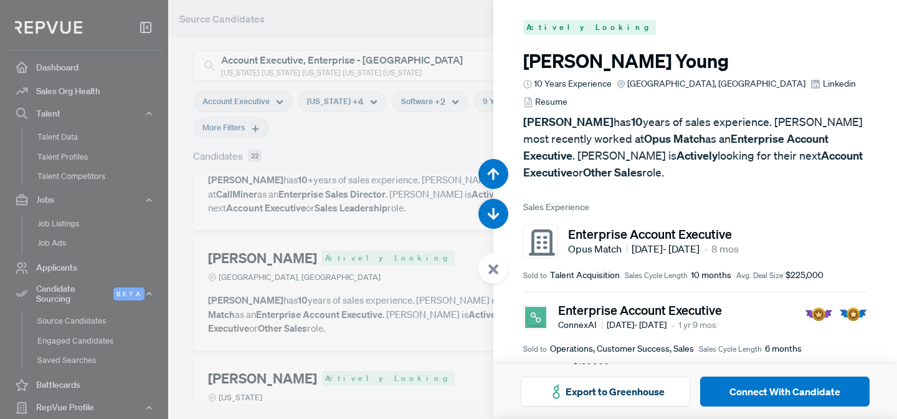
click at [823, 85] on span "Linkedin" at bounding box center [839, 83] width 33 height 13
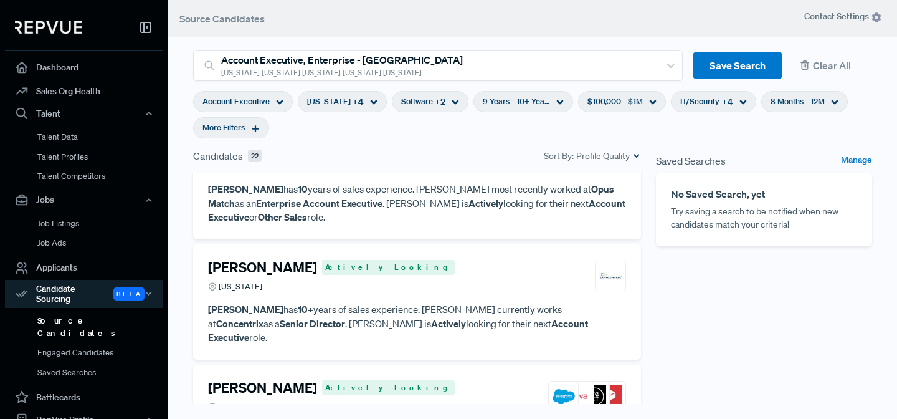
scroll to position [2010, 0]
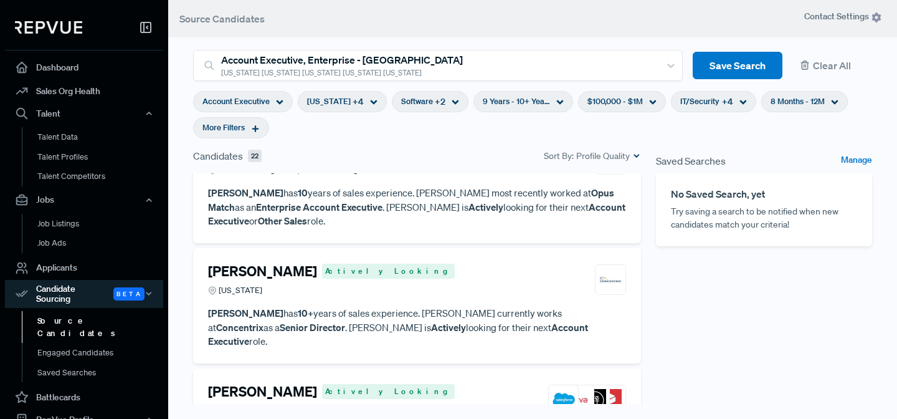
click at [447, 321] on strong "Account Executive" at bounding box center [398, 334] width 380 height 27
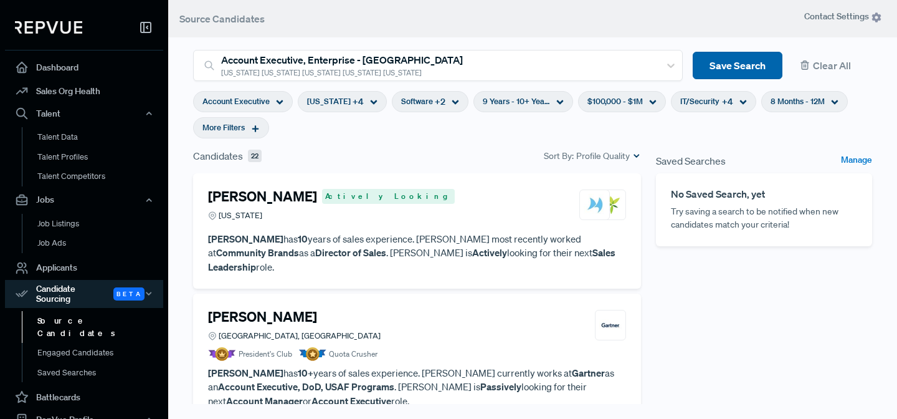
click at [732, 67] on button "Save Search" at bounding box center [738, 66] width 90 height 28
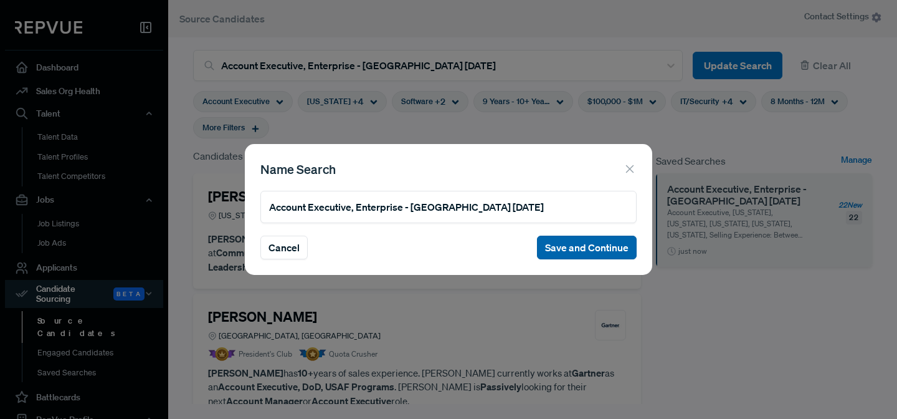
click at [561, 251] on button "Save and Continue" at bounding box center [587, 247] width 100 height 24
